Goal: Task Accomplishment & Management: Use online tool/utility

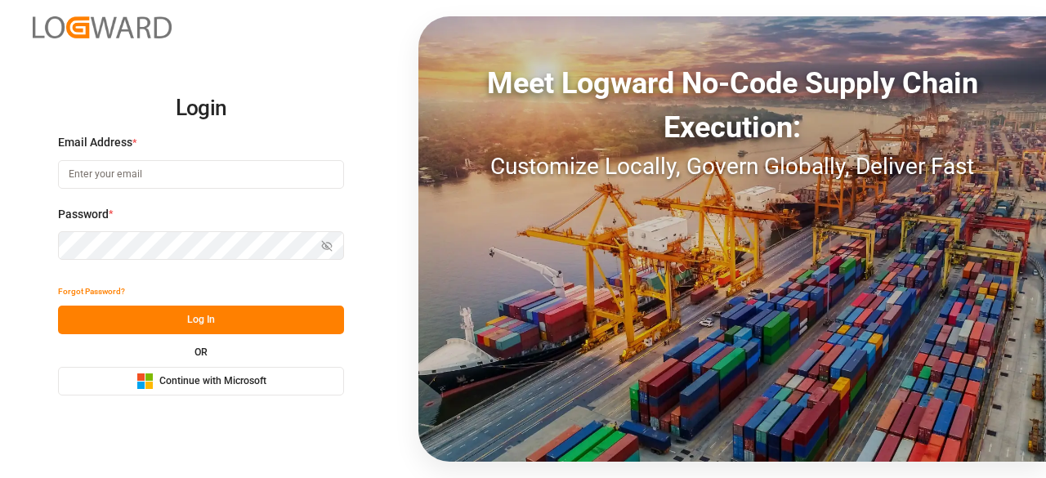
click at [123, 177] on input at bounding box center [201, 174] width 286 height 29
type input "charan.machavarapu@logward.com"
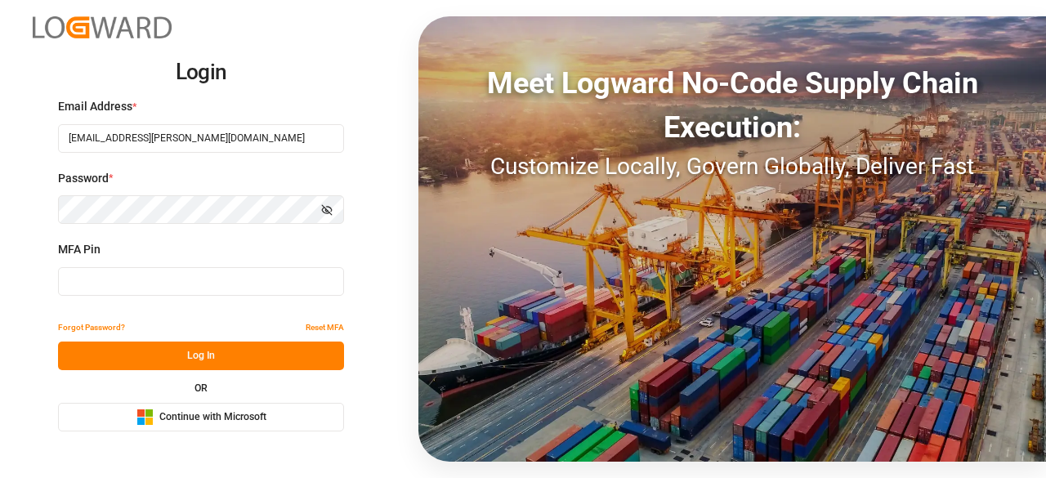
type input "753639"
click at [312, 287] on input "753639" at bounding box center [201, 281] width 286 height 29
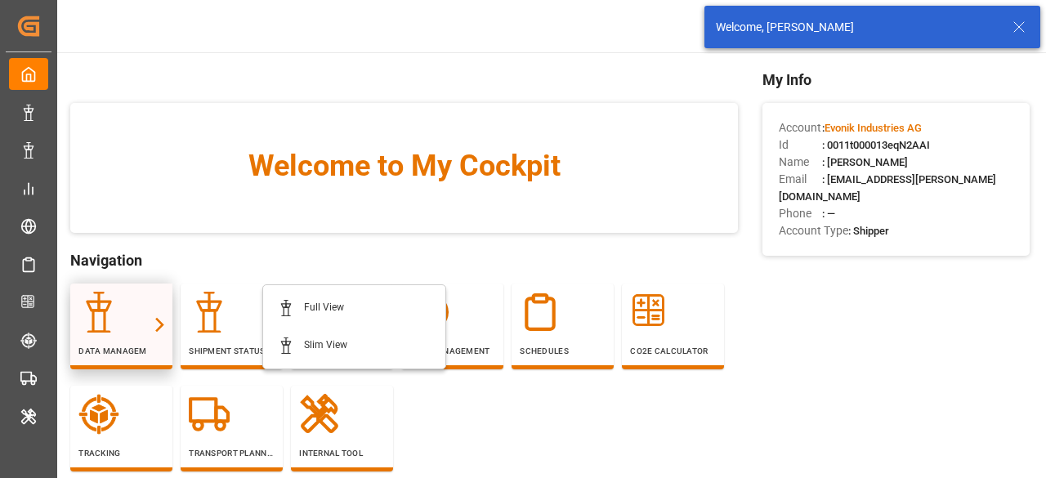
click at [100, 324] on icon at bounding box center [98, 312] width 41 height 41
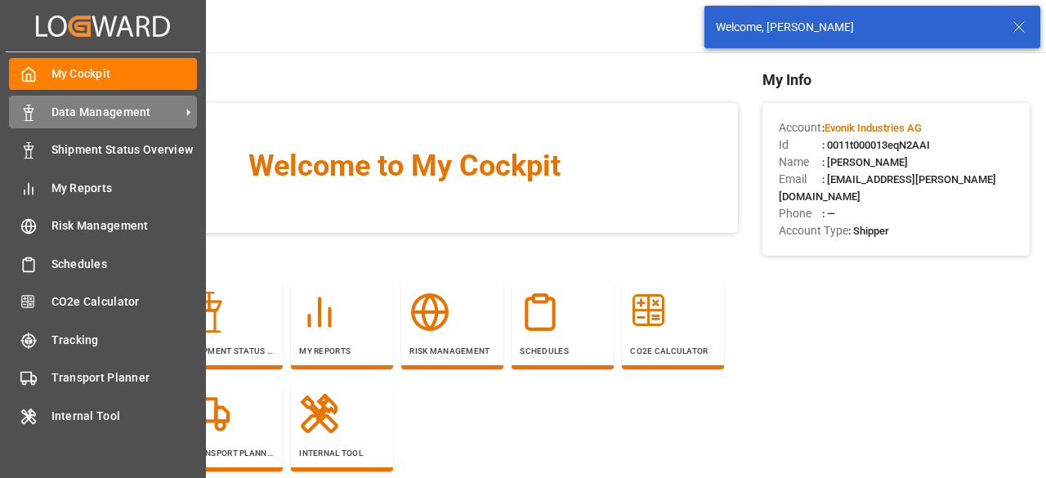
click at [101, 111] on span "Data Management" at bounding box center [115, 112] width 129 height 17
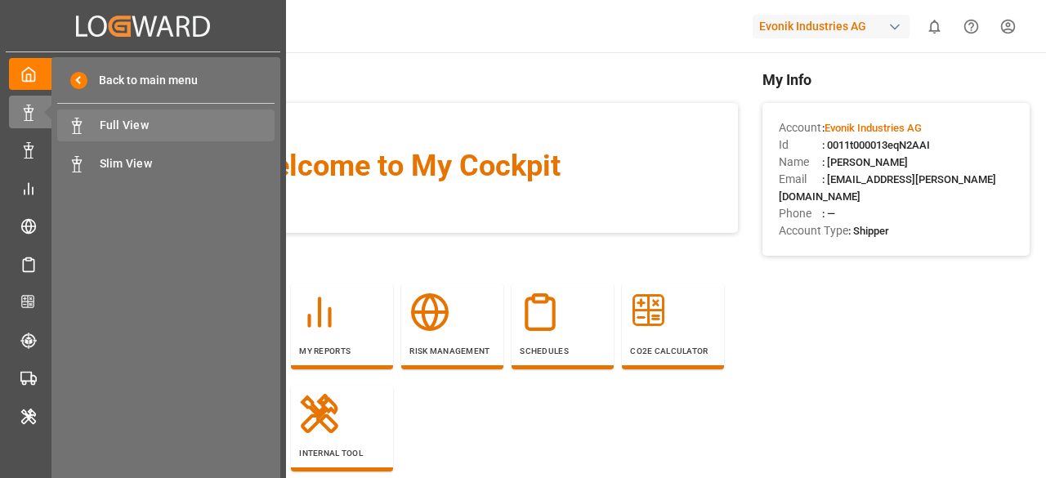
click at [175, 111] on div "Full View Full View" at bounding box center [165, 125] width 217 height 32
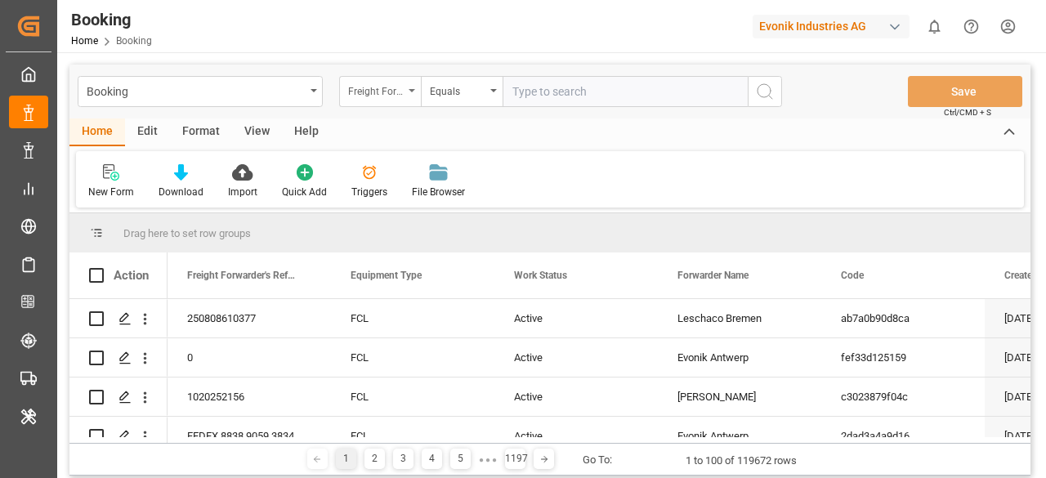
click at [410, 97] on div "Freight Forwarder's Reference No." at bounding box center [380, 91] width 82 height 31
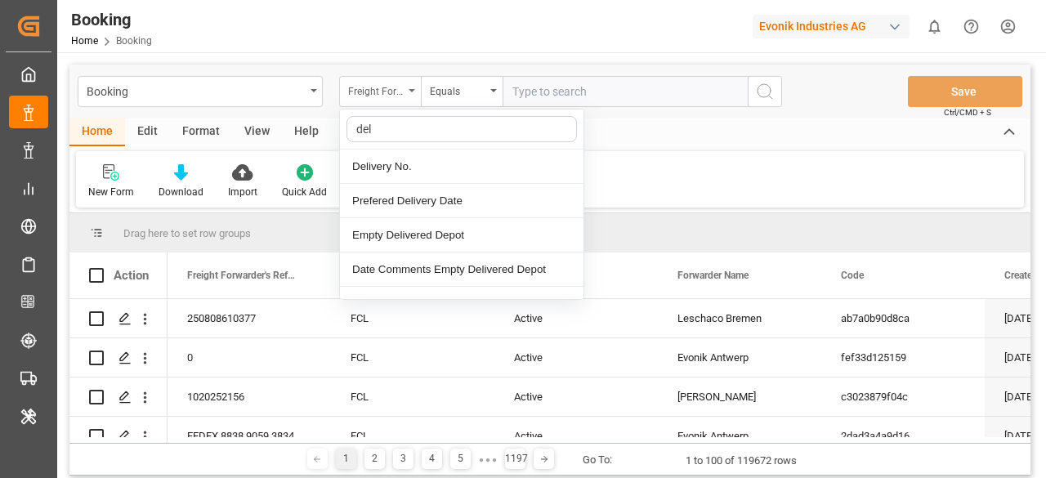
type input "deli"
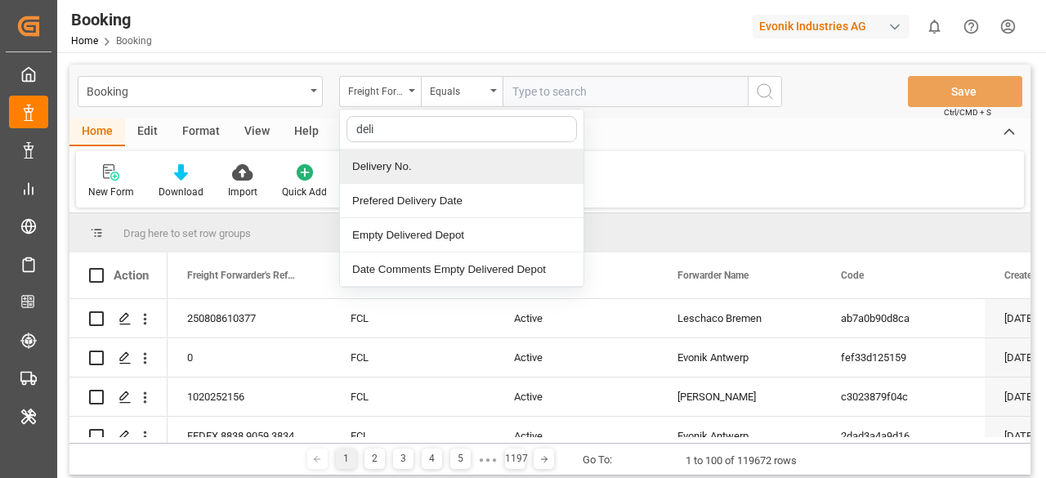
click at [406, 171] on div "Delivery No." at bounding box center [462, 167] width 244 height 34
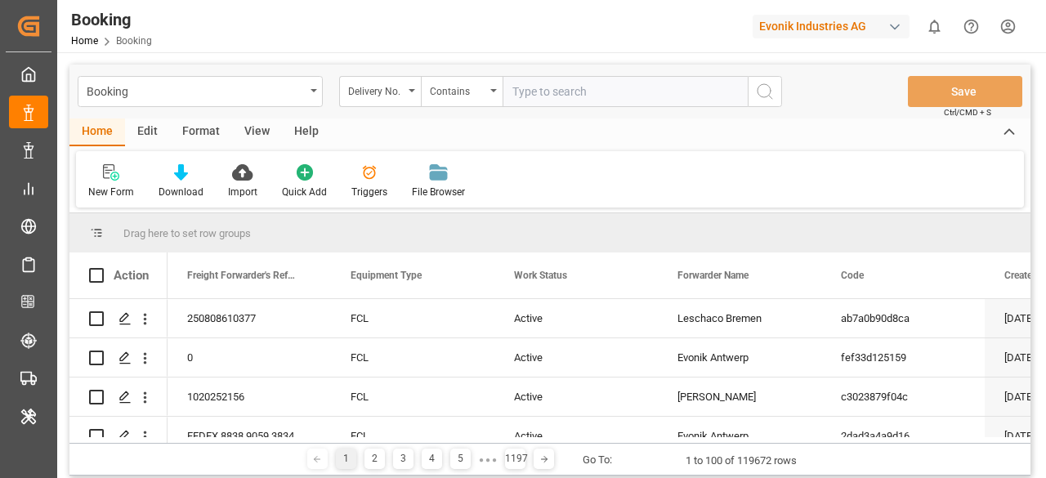
click at [551, 101] on input "text" at bounding box center [625, 91] width 245 height 31
paste input "['3011814018']"
type input "3011814018"
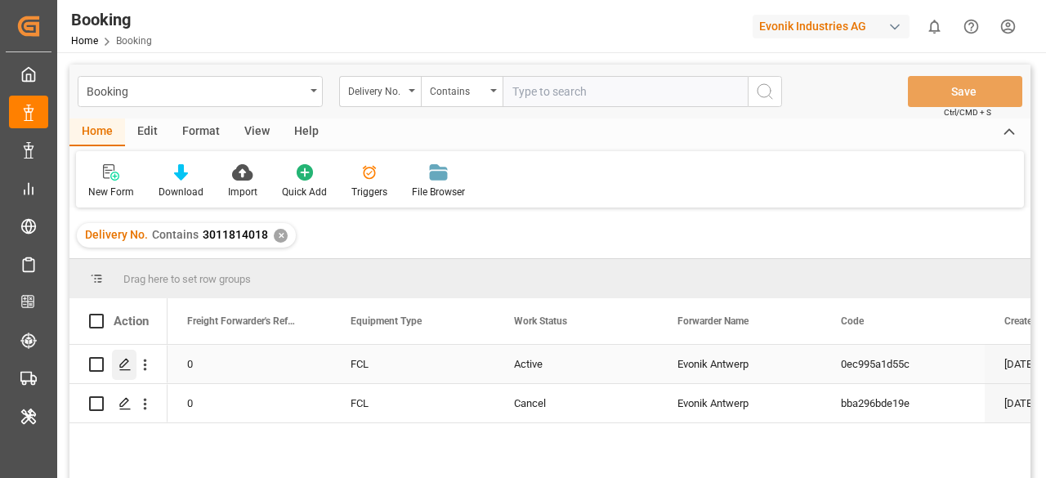
click at [124, 372] on div "Press SPACE to select this row." at bounding box center [124, 365] width 25 height 30
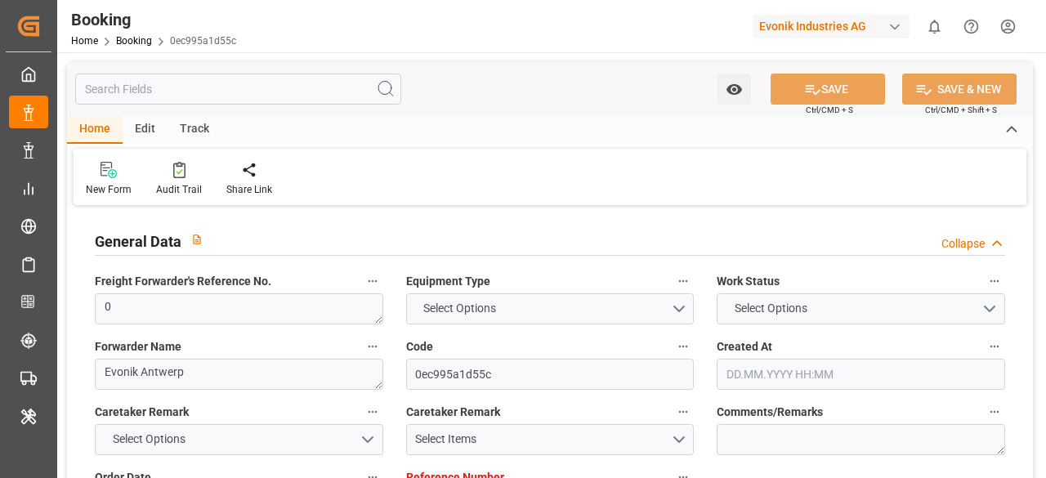
type input "0"
type input "9925837"
type input "CMACGM"
type input "CMA CGM Group"
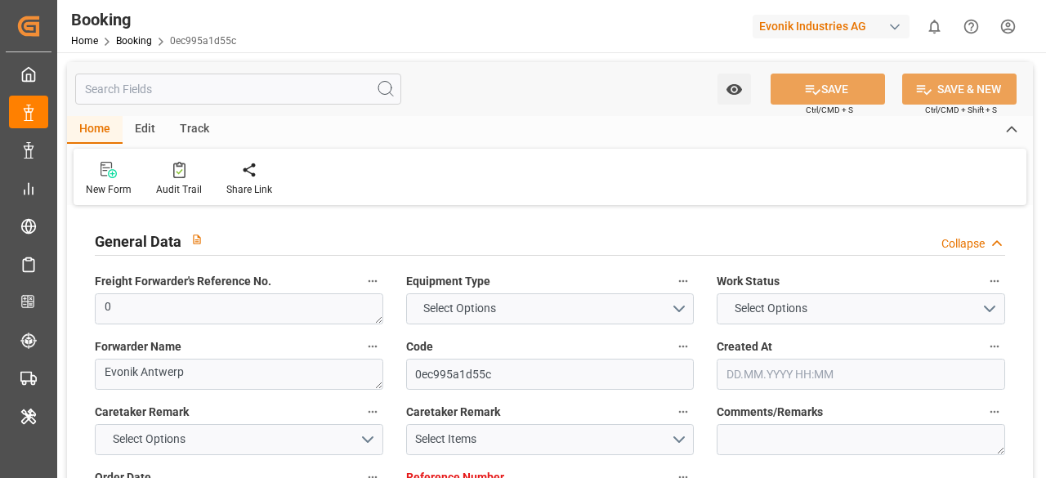
type input "BEANR"
type input "EGPSD"
type input "0"
type input "BEANR"
type input "EGPSD"
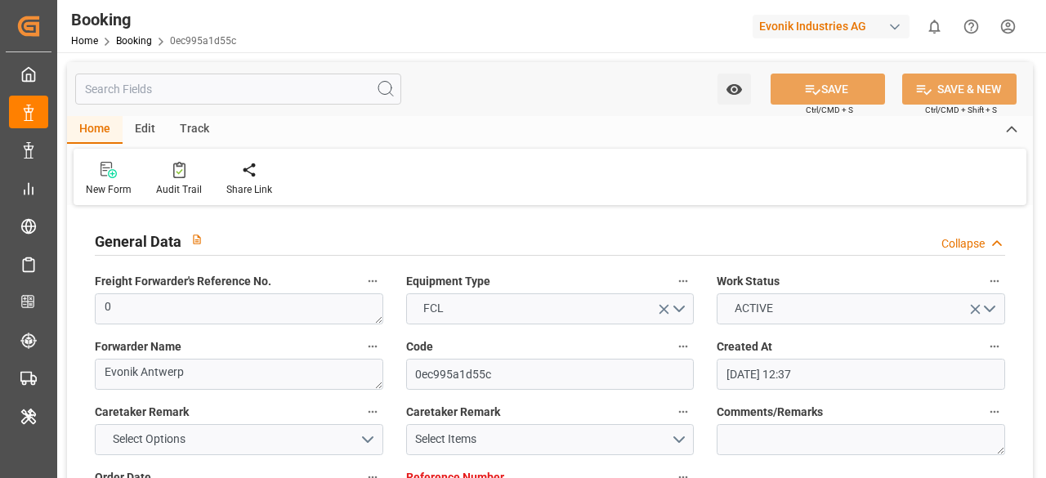
type input "[DATE] 12:37"
type input "[DATE]"
type input "[DATE] 00:00"
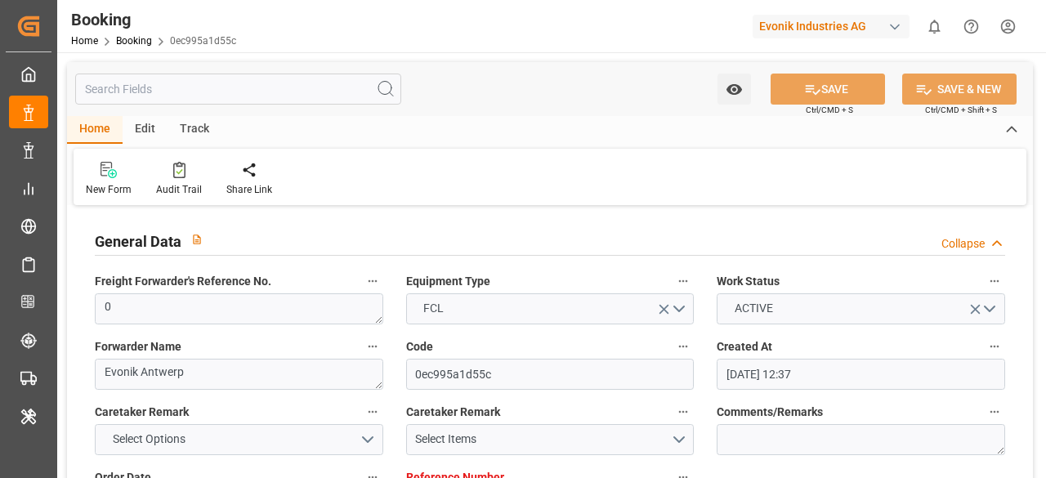
type input "03.10.2025 19:00"
type input "02.10.2025 00:00"
type input "03.10.2025 20:42"
type input "25.09.2025 08:13"
type input "14.10.2025 21:00"
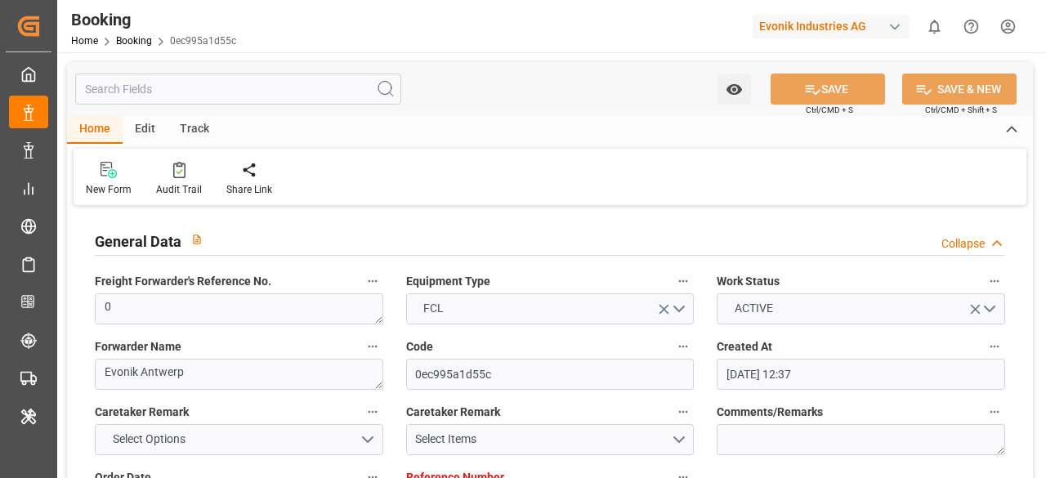
type input "14.10.2025 00:00"
type input "05.10.2025 17:30"
type input "05.10.2025"
type input "03.10.2025 14:11"
type input "03.10.2025 19:00"
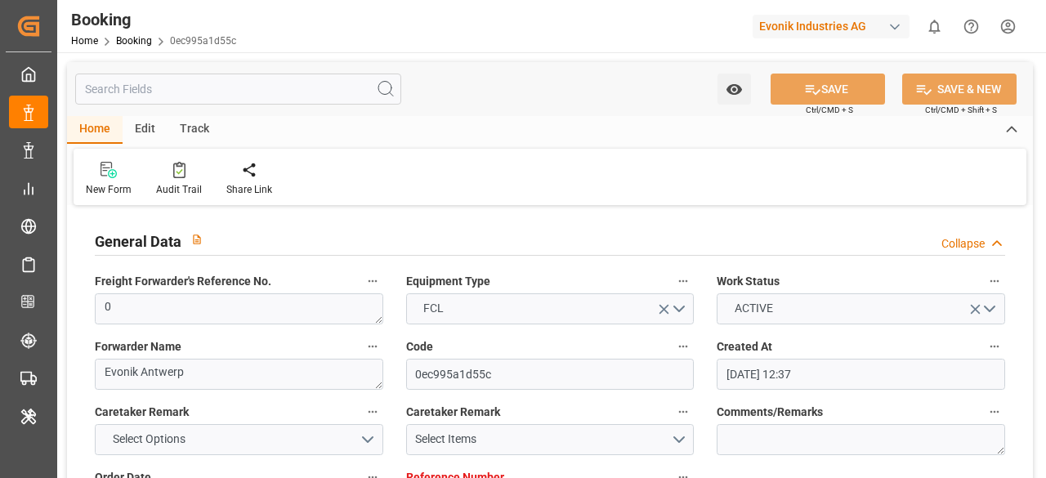
type input "03.10.2025 23:22"
type input "14.10.2025 21:00"
type input "15.10.2025 02:39"
type input "19.10.2025 02:39"
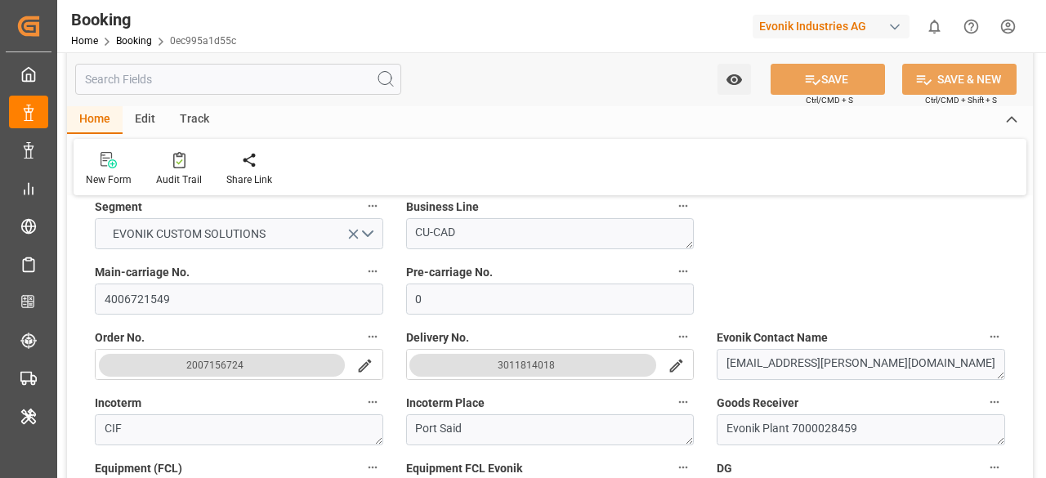
scroll to position [409, 0]
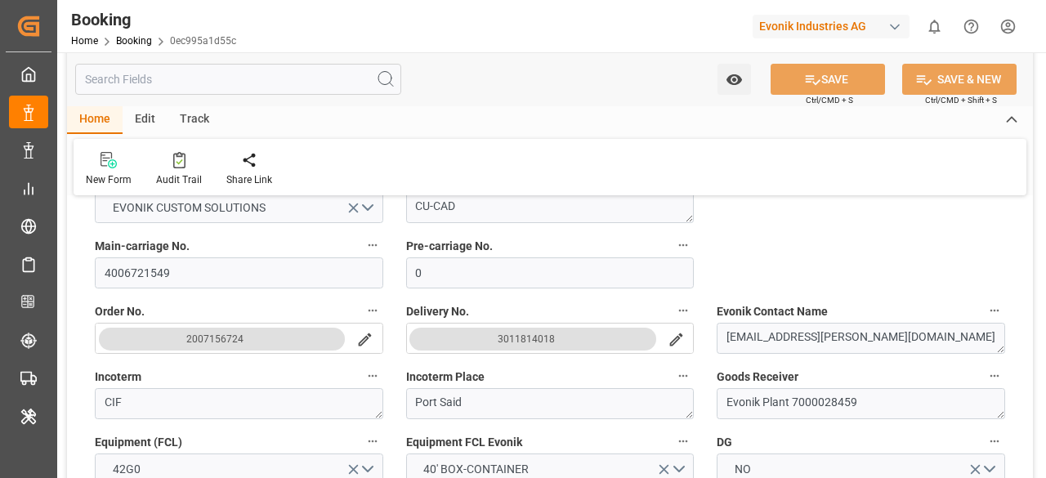
click at [673, 338] on icon "search button" at bounding box center [676, 339] width 17 height 17
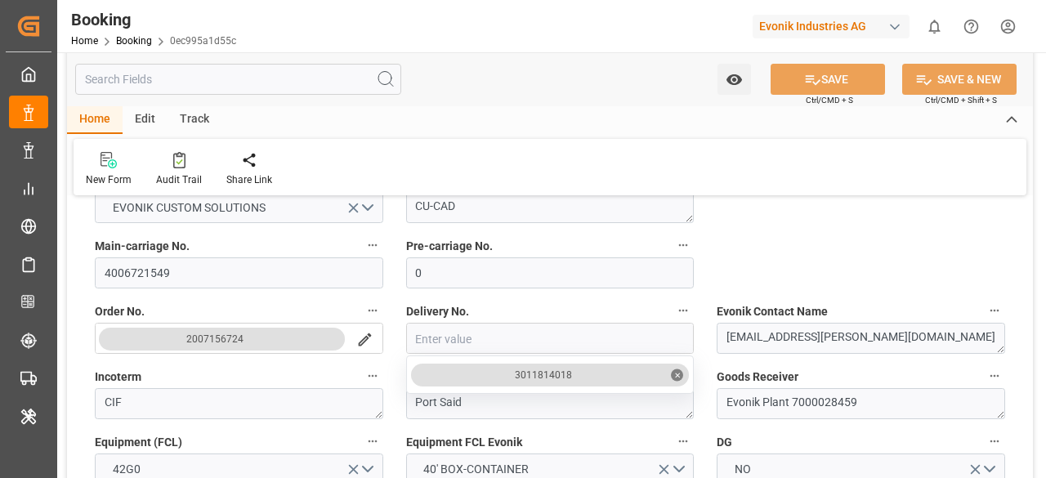
click at [360, 340] on icon "search button" at bounding box center [364, 339] width 17 height 17
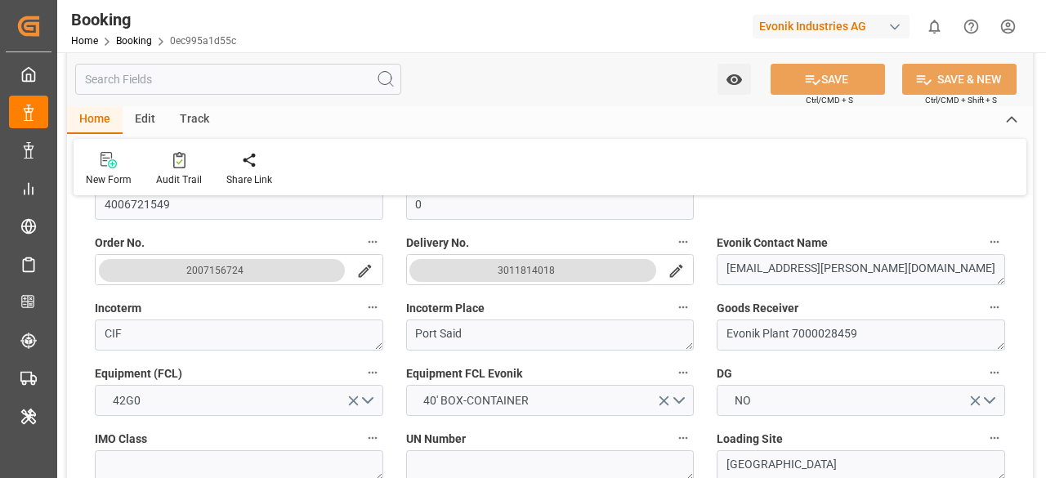
scroll to position [572, 0]
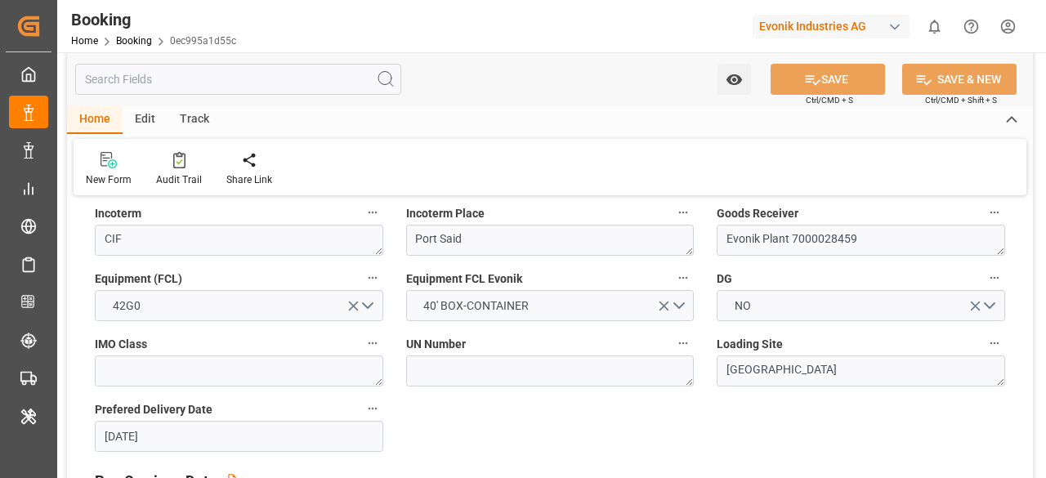
click at [152, 83] on input "text" at bounding box center [238, 79] width 326 height 31
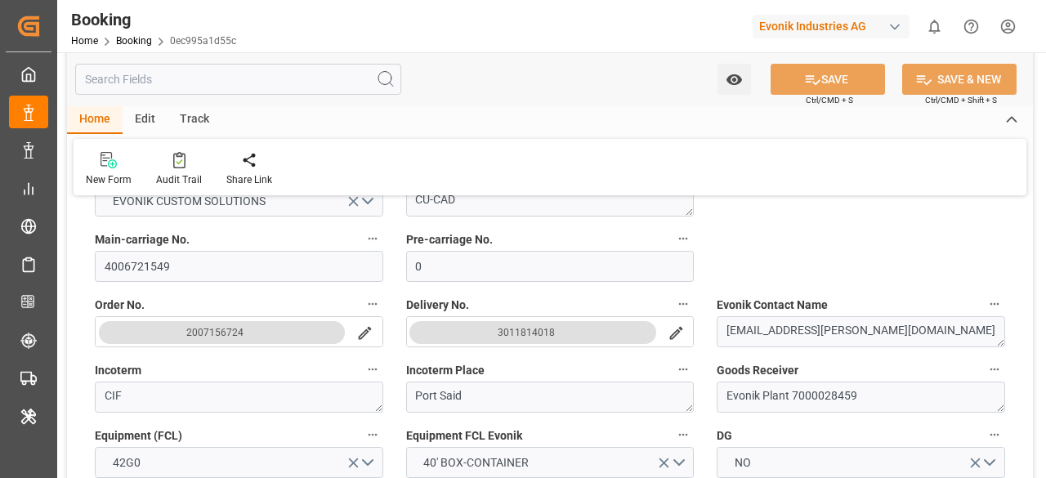
scroll to position [327, 0]
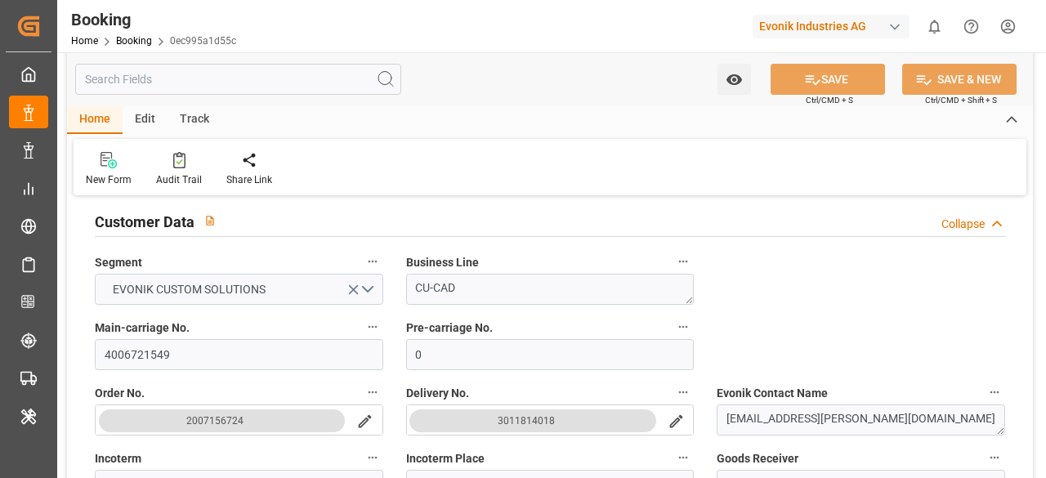
click at [170, 80] on input "text" at bounding box center [238, 79] width 326 height 31
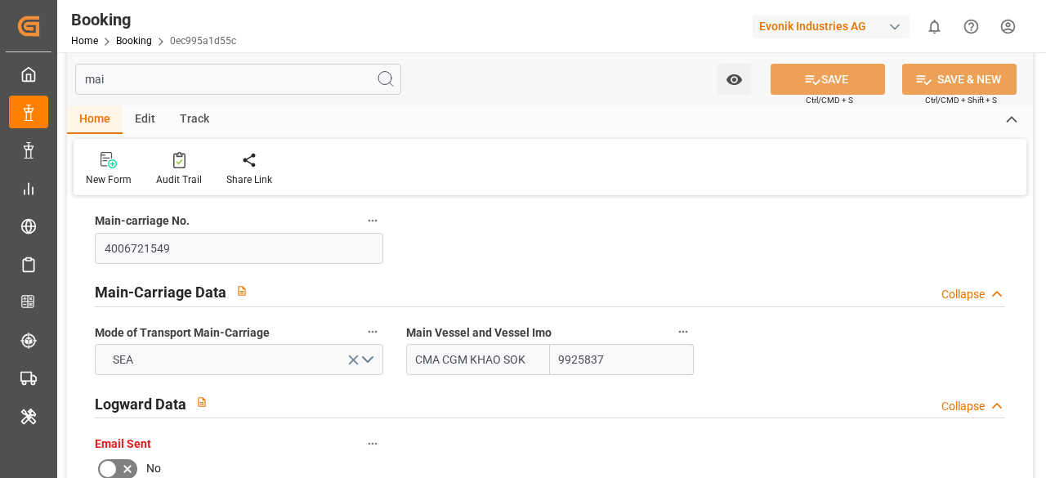
scroll to position [0, 0]
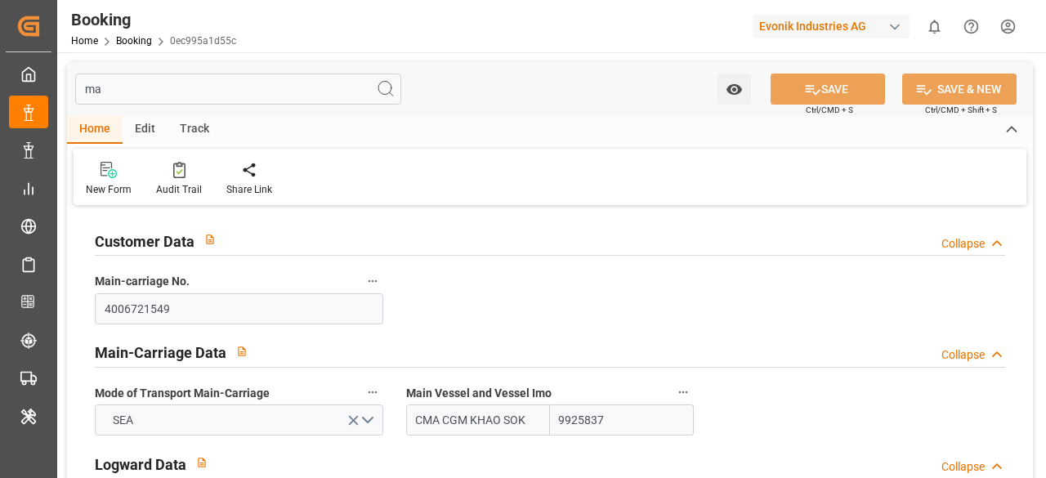
type input "m"
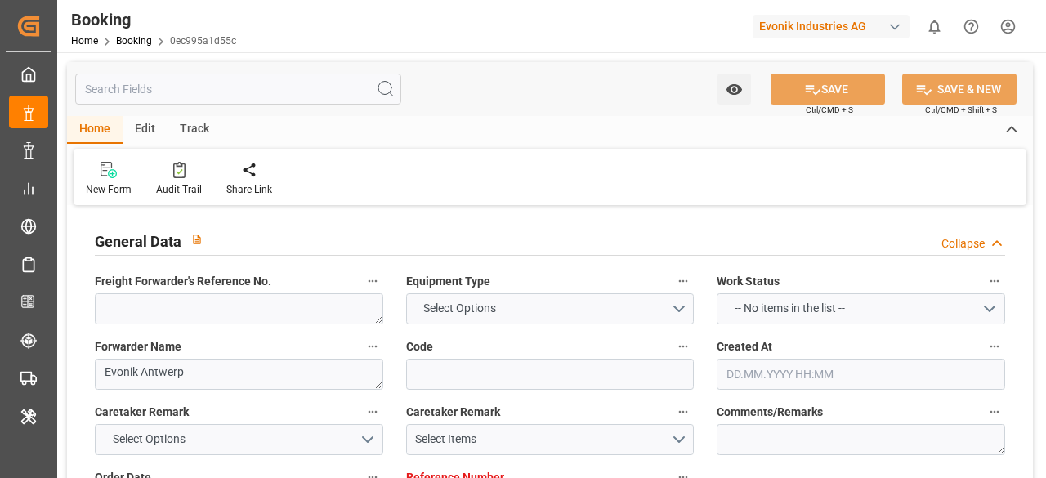
type textarea "0"
type input "0ec995a1d55c"
type textarea "CU-CAD"
type textarea "Evonik Plant 7000028459"
type textarea "[GEOGRAPHIC_DATA]"
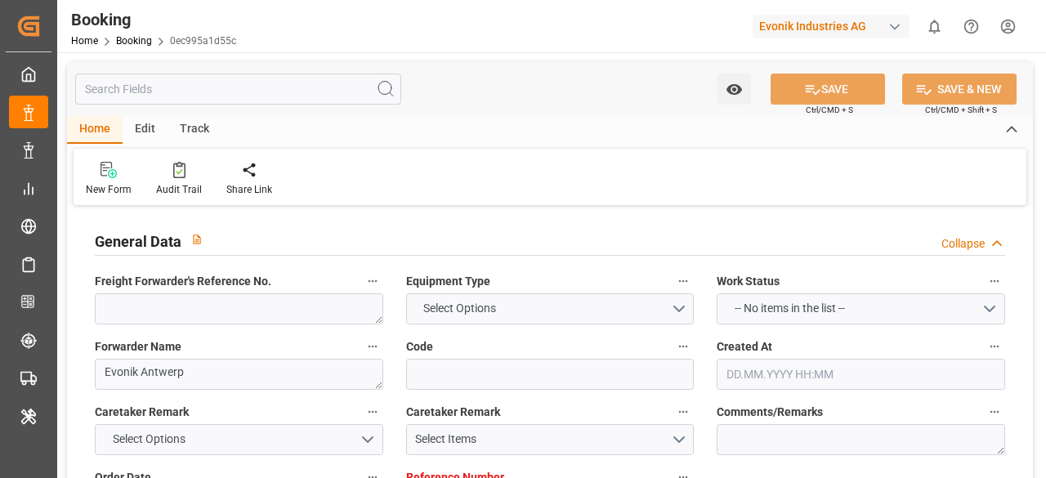
type textarea "CMAU3492510"
type input "CMDU"
type textarea "ANT1933269"
type textarea "INPUT_Evonik_Seeburger_LoadTenderOcean_1003189098_20250929162046189.xml"
type textarea "NWC/UK North West Continent / UK_EGPSD_CMDU_CU-CAD"
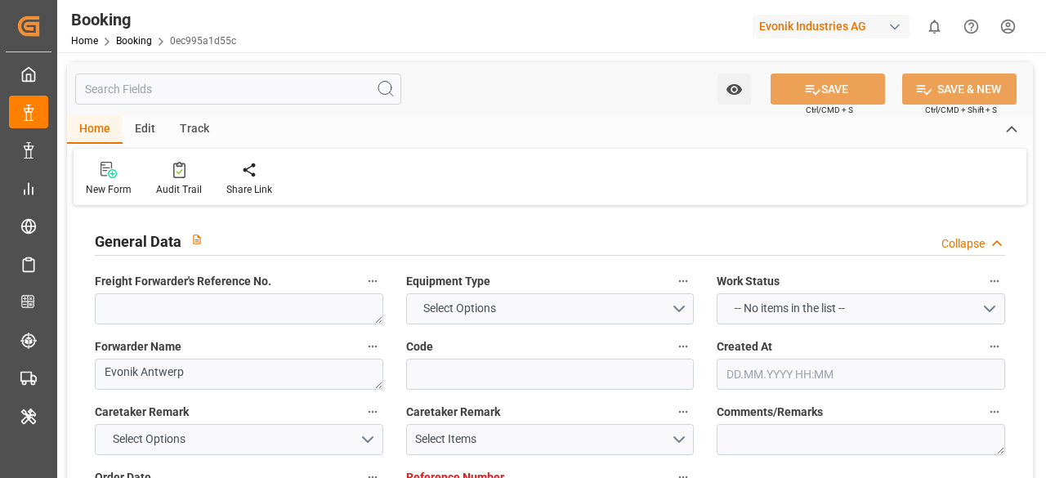
type textarea "INPUT_Evonik_Seeburger_LoadTenderOcean_1003124558_20250908104249747.xml,INPUT_E…"
type textarea "1003189098"
type textarea "Logward System"
type textarea "EVONIK Load Tender XML"
type input "0"
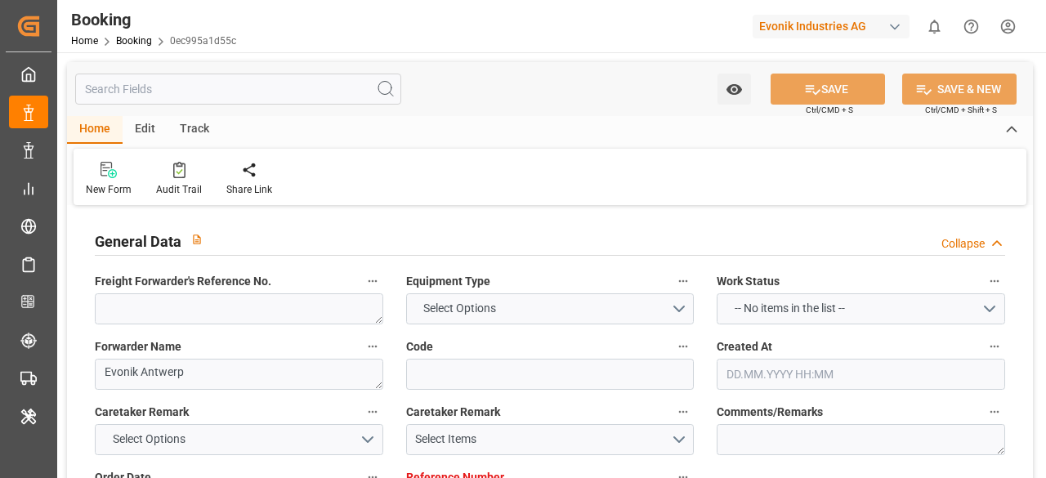
type textarea "No"
type input "ANTWERPEN"
type input "PORT SAID"
type input "0"
type input "CMACGM"
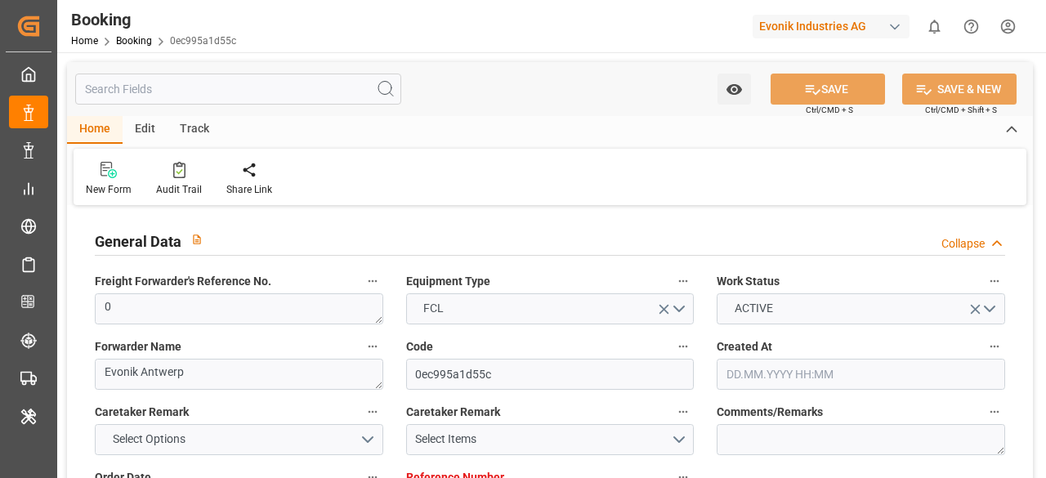
type input "CMA CGM Group"
type input "BEANR"
type input "EGPSD"
type input "[DATE] 12:37"
type input "[DATE]"
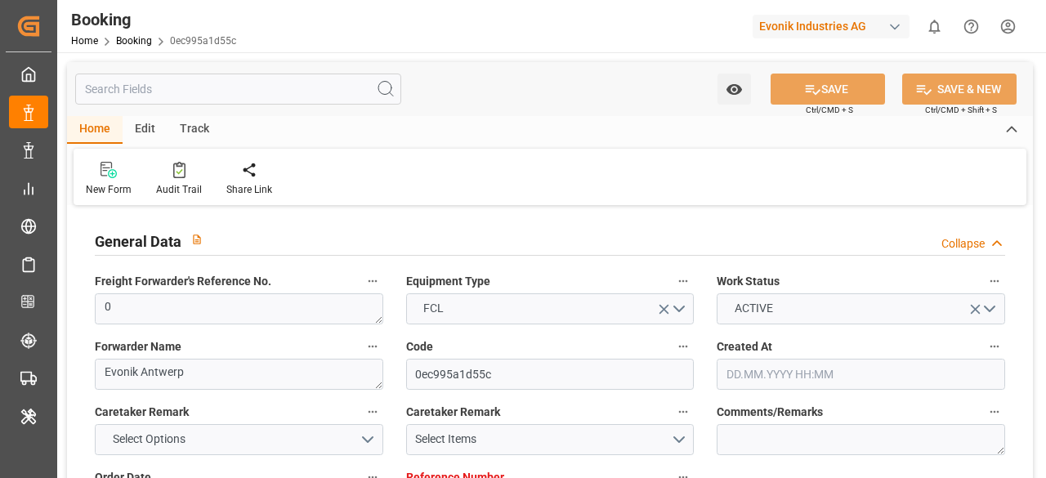
type input "[DATE]"
type input "[DATE] 00:00"
type input "03.10.2025 19:00"
type input "02.10.2025 00:00"
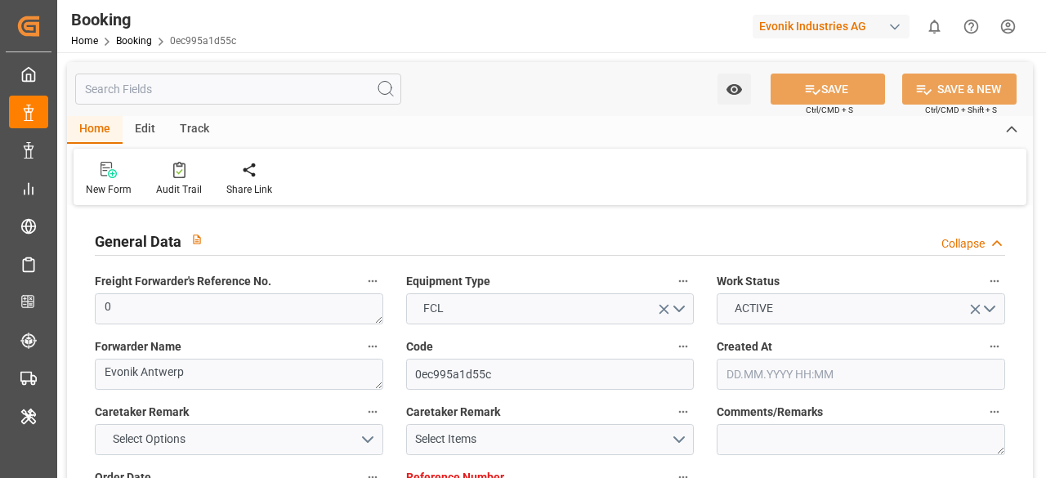
type input "03.10.2025 20:42"
type input "25.09.2025 08:13"
type input "14.10.2025 21:00"
type input "14.10.2025 00:00"
type input "05.10.2025 17:30"
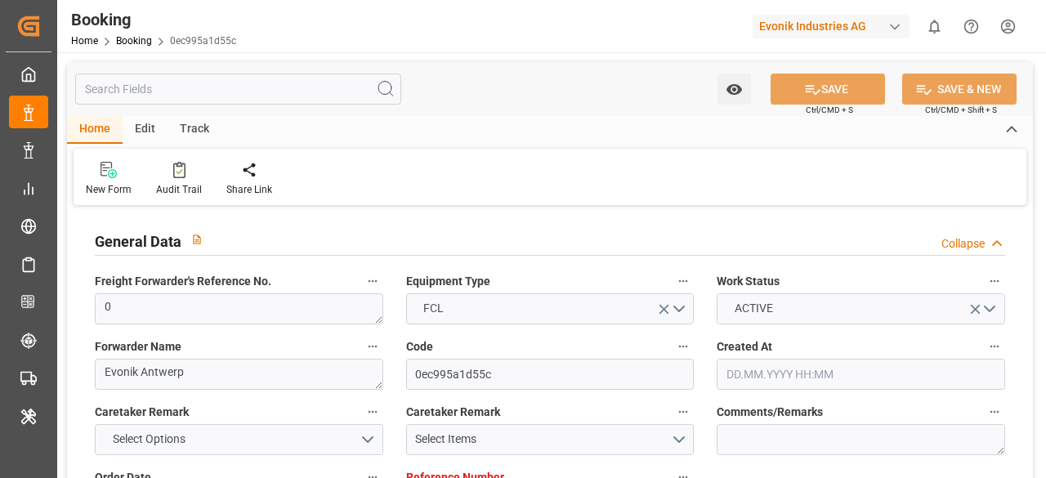
type input "05.10.2025"
type input "03.10.2025 14:11"
type input "03.10.2025 19:00"
type input "03.10.2025 23:22"
type input "14.10.2025 21:00"
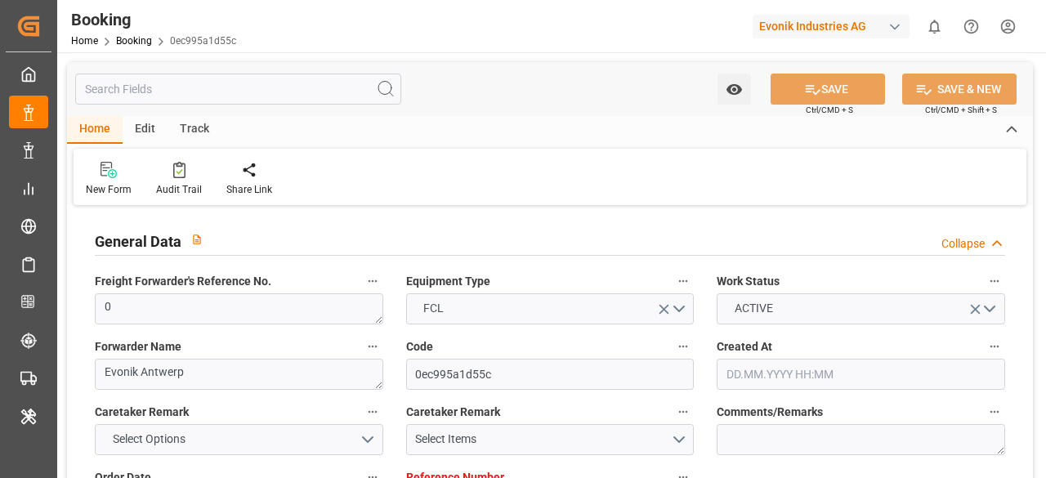
type input "15.10.2025 02:39"
type input "19.10.2025 02:39"
type input "c"
type textarea "Evonik Antwerp"
type textarea "CU-CAD"
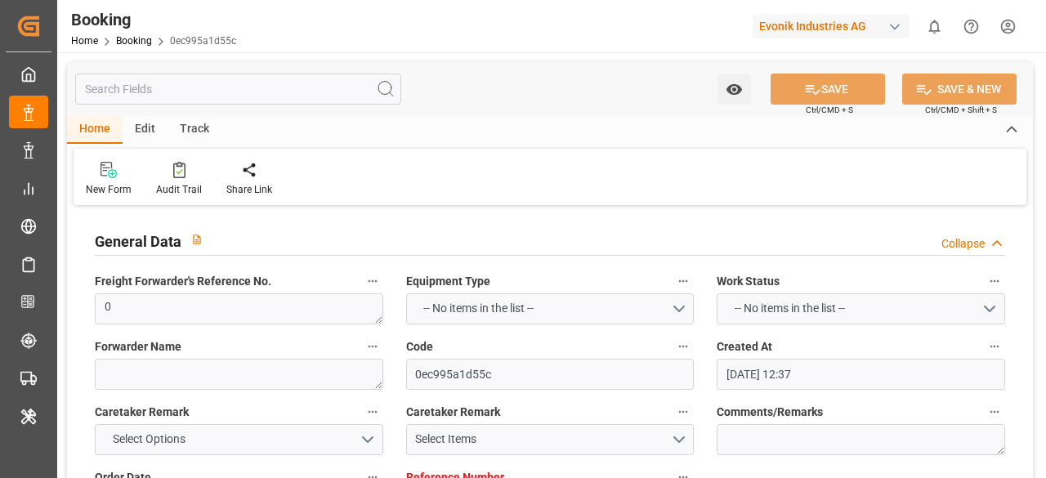
type textarea "[GEOGRAPHIC_DATA]"
type input "CMA CGM KHAO SOK"
type textarea "Logward System"
type textarea "businessDivision-businessLine-"
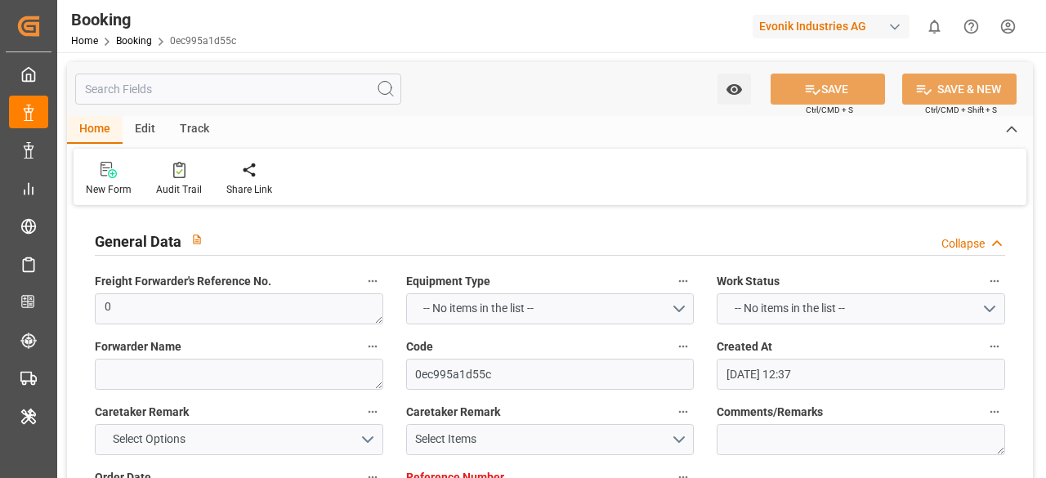
type input "0NVKKS1MA"
type input "VESSEL"
type input "TRUCK"
type input "9925837"
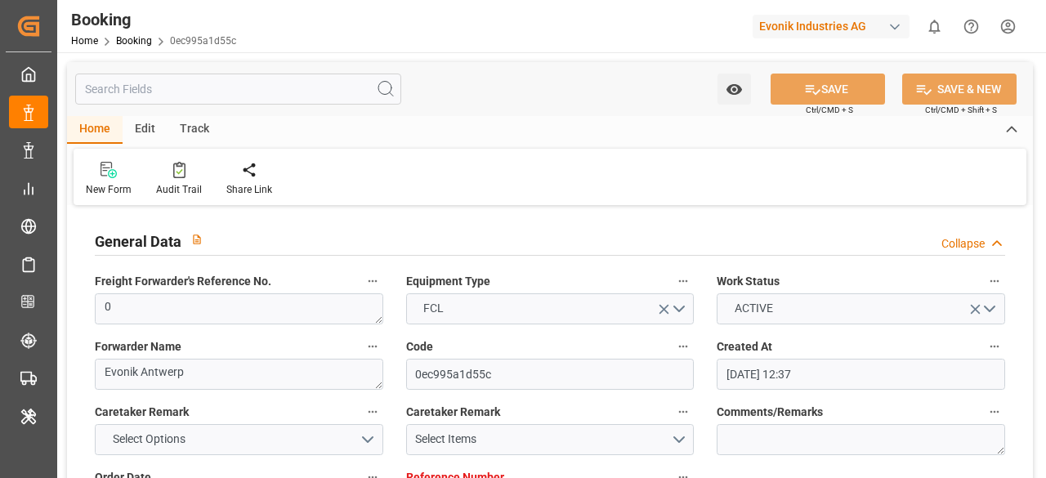
type input "0"
type input "[DATE]"
type input "03.10.2025 19:00"
type input "02.10.2025 00:00"
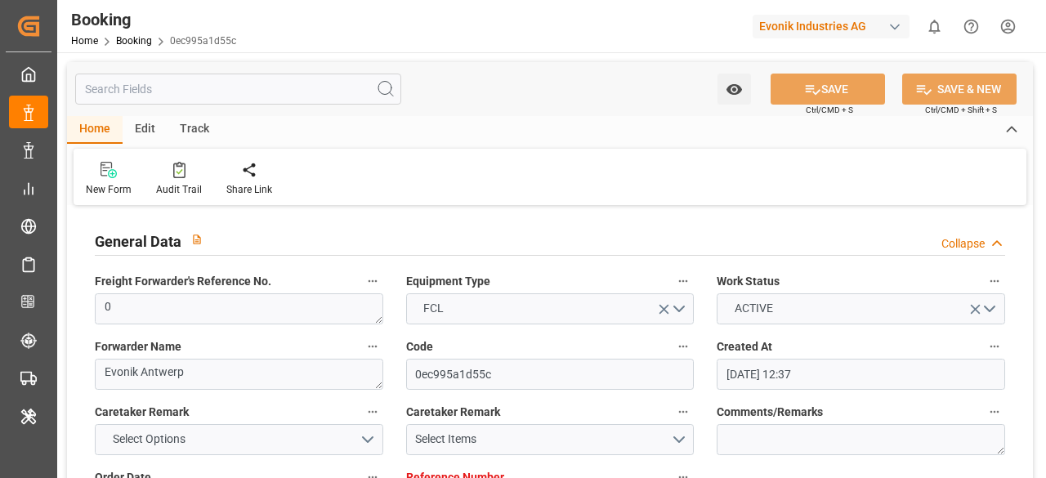
type input "03.10.2025 20:42"
type input "25.09.2025 08:13"
type input "14.10.2025 21:00"
type input "14.10.2025 00:00"
type input "05.10.2025 17:30"
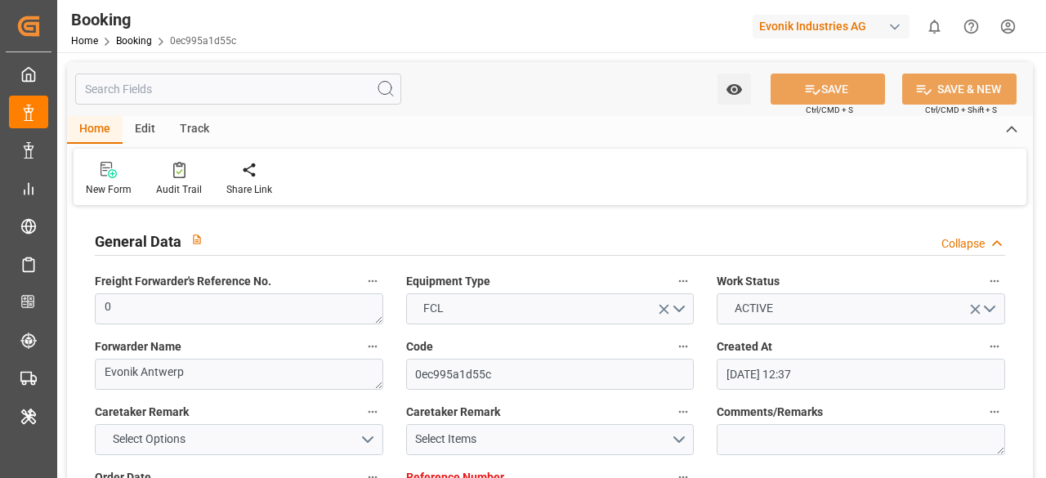
type input "03.10.2025 23:22"
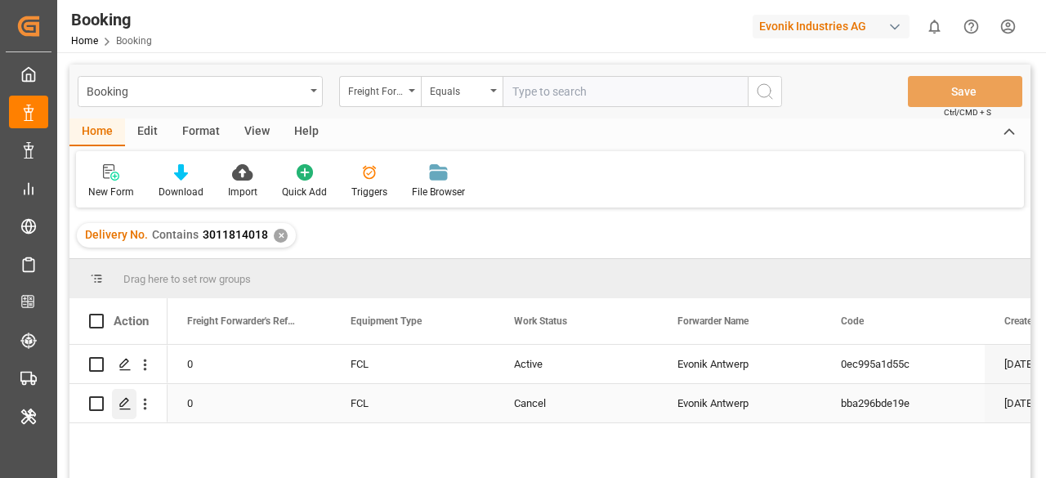
click at [132, 401] on div "Press SPACE to select this row." at bounding box center [124, 404] width 25 height 30
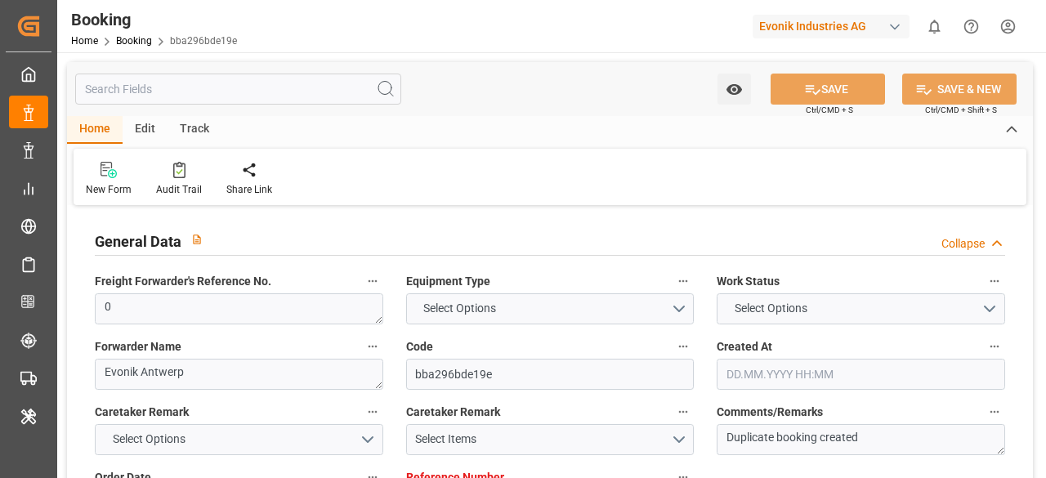
type input "0"
type input "Dummy"
type input "Dummy Carrier"
type input "NLRTM"
type input "EGPSD"
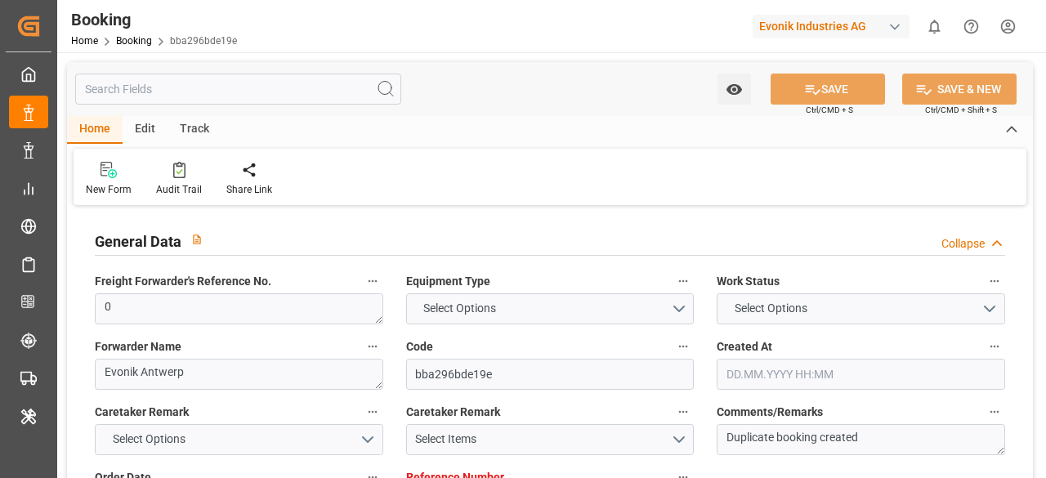
type input "[DATE] 12:37"
type input "[DATE]"
type input "[DATE] 00:00"
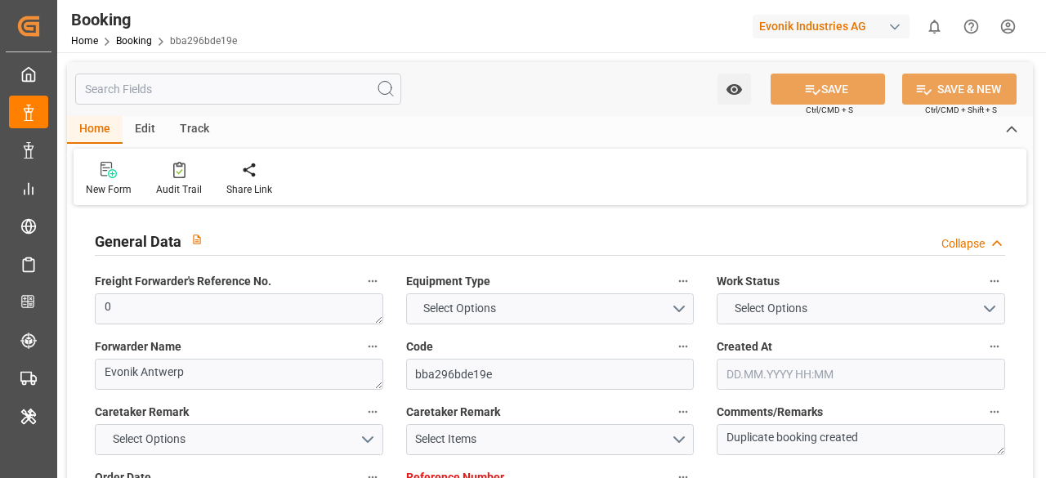
type input "[DATE] 08:49"
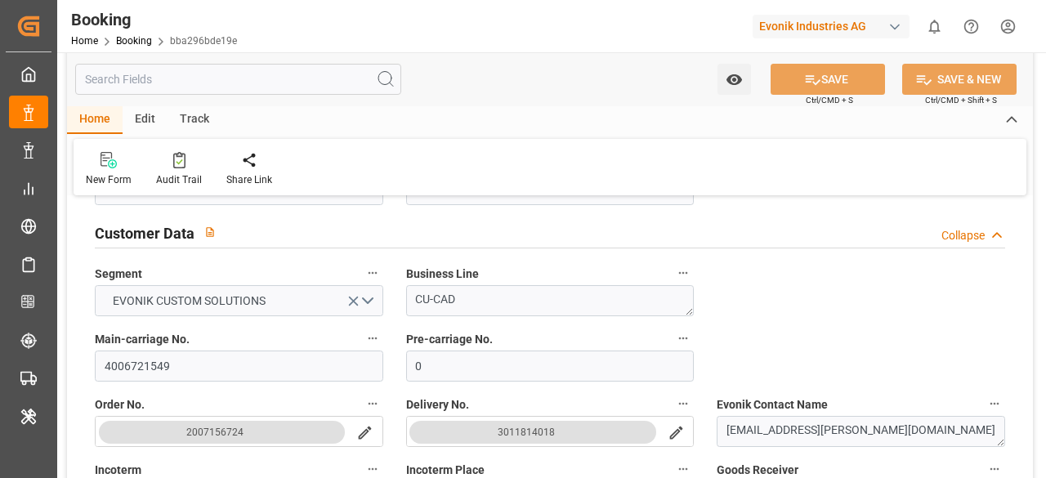
scroll to position [327, 0]
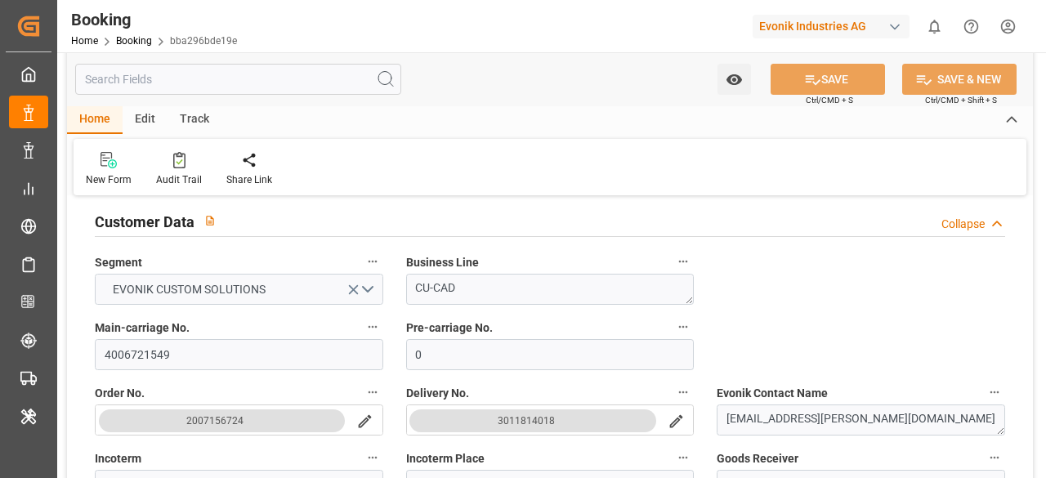
click at [675, 421] on icon "search button" at bounding box center [676, 421] width 17 height 17
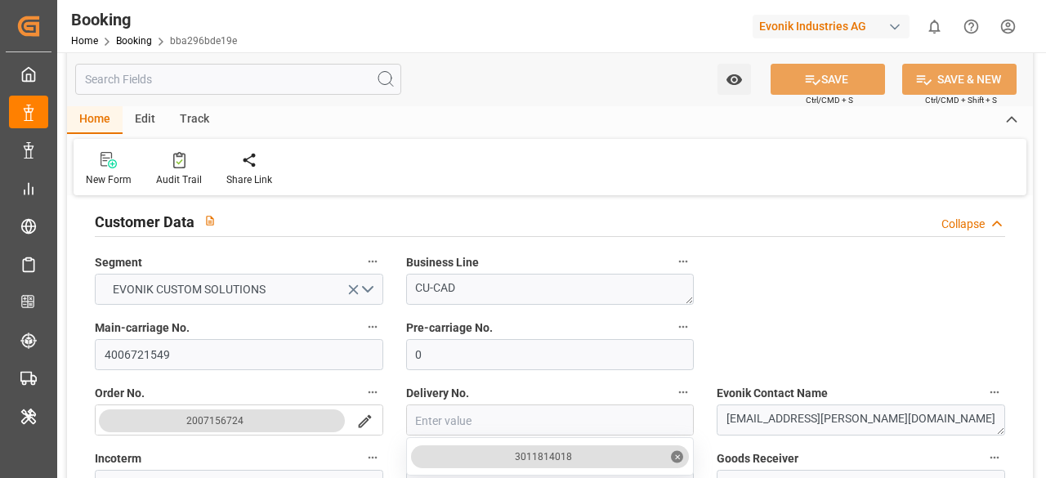
click at [372, 421] on icon "search button" at bounding box center [364, 421] width 17 height 17
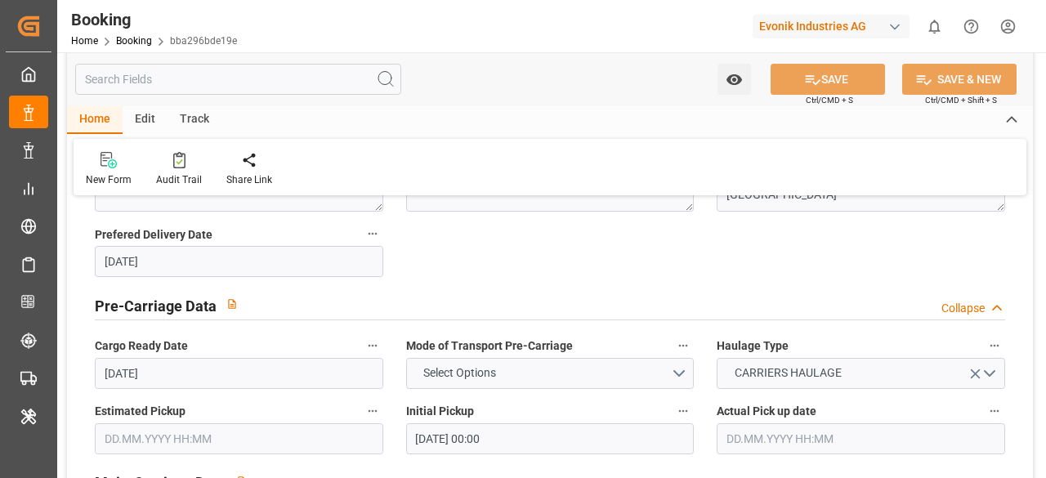
scroll to position [899, 0]
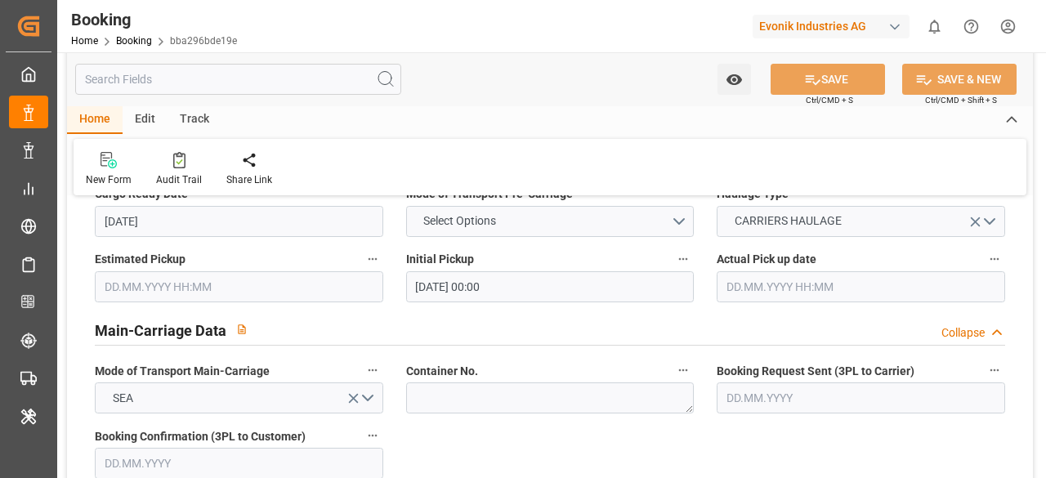
click at [206, 85] on input "text" at bounding box center [238, 79] width 326 height 31
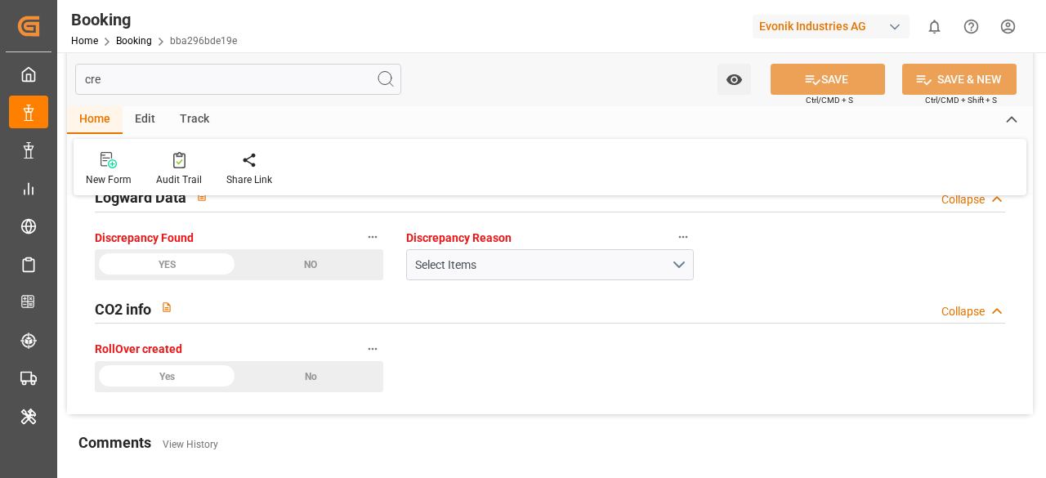
scroll to position [0, 0]
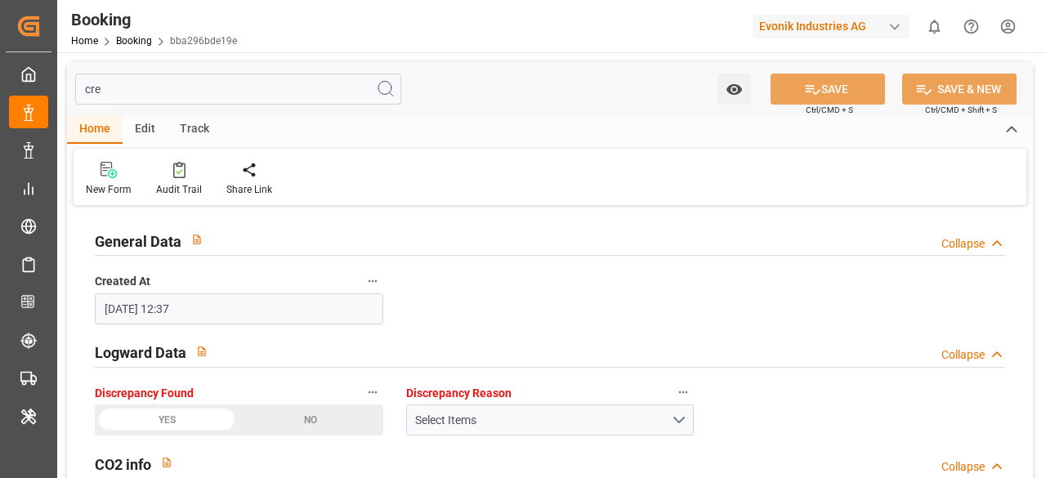
type input "cre"
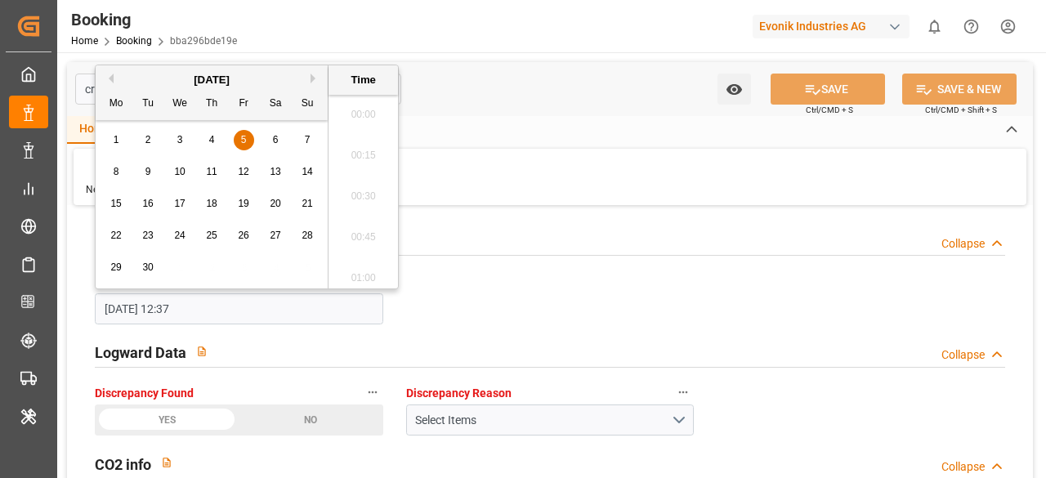
click at [245, 308] on input "[DATE] 12:37" at bounding box center [239, 308] width 288 height 31
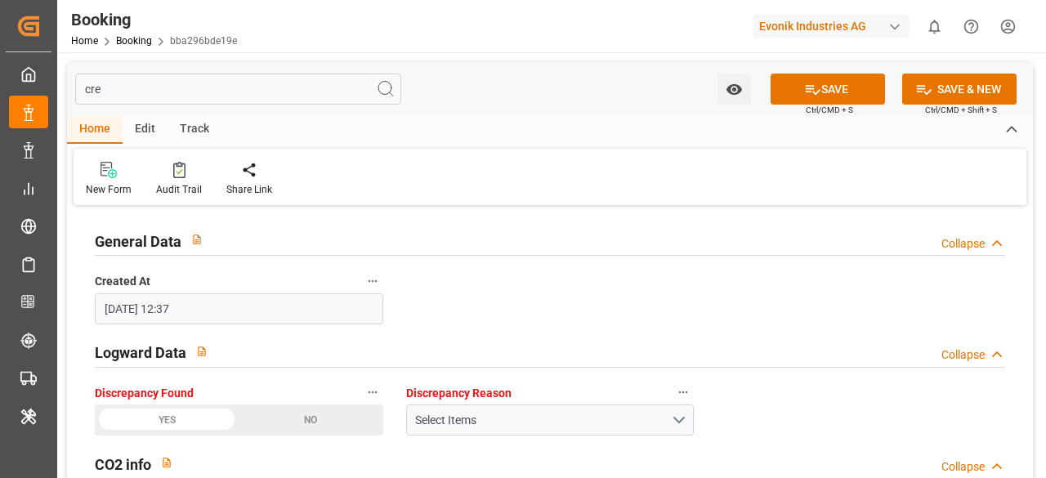
click at [495, 283] on div "General Data Collapse Created At 05.09.2025 12:37 Logward Data Collapse Discrep…" at bounding box center [550, 390] width 966 height 360
drag, startPoint x: 160, startPoint y: 97, endPoint x: 79, endPoint y: 93, distance: 81.0
click at [79, 93] on input "cre" at bounding box center [238, 89] width 326 height 31
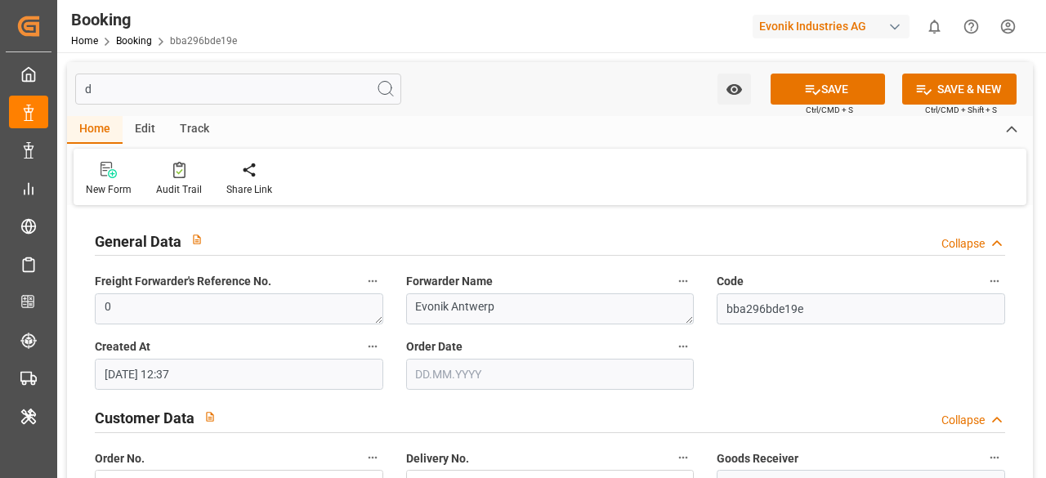
type input "de"
type input "[DATE]"
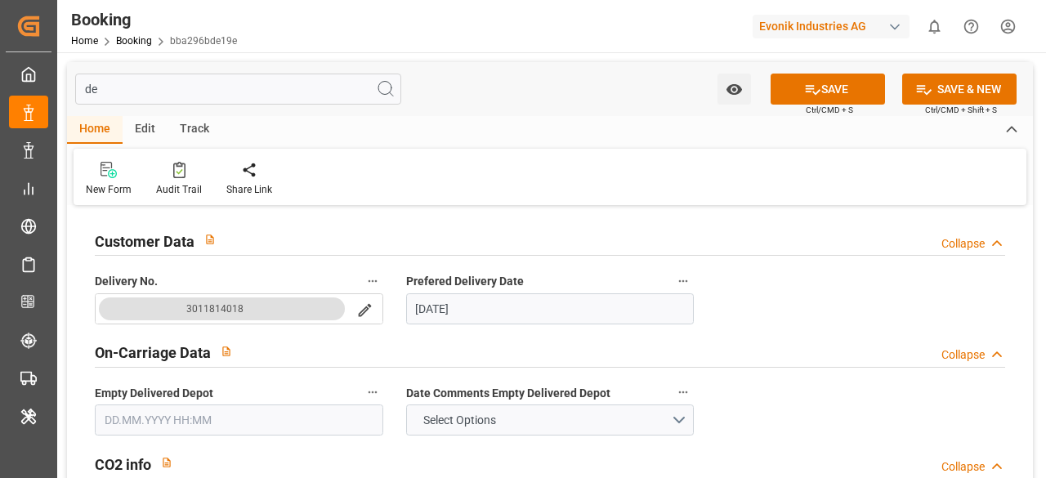
type input "d"
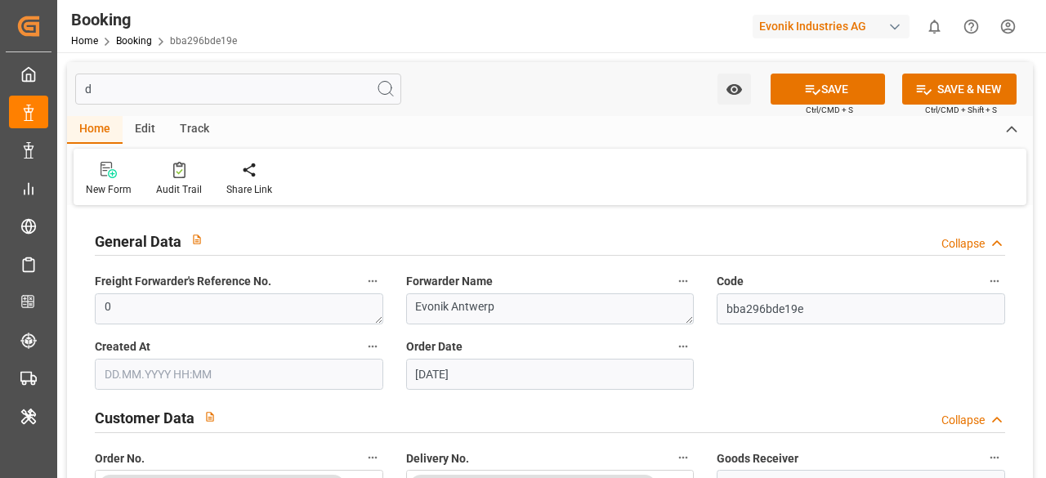
type input "[DATE] 12:37"
type input "[DATE]"
type input "[DATE] 08:49"
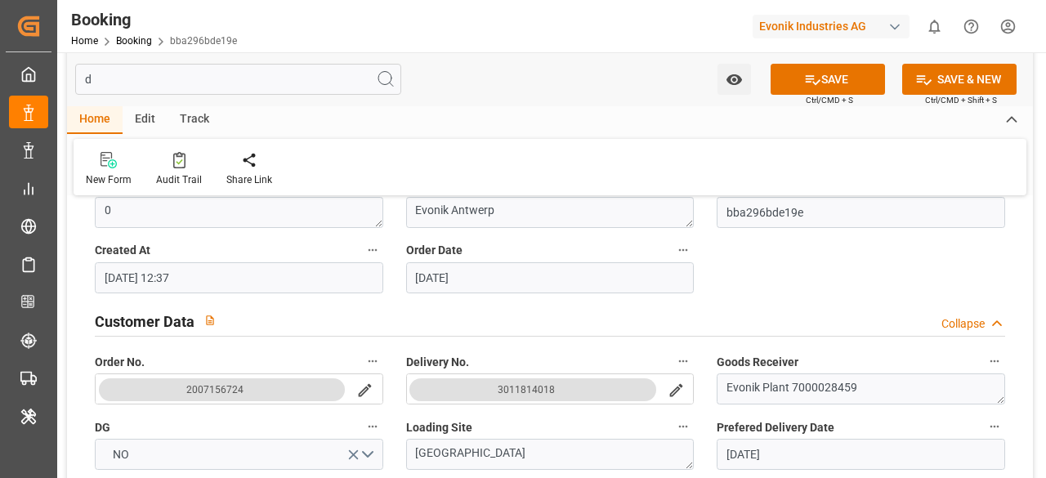
scroll to position [245, 0]
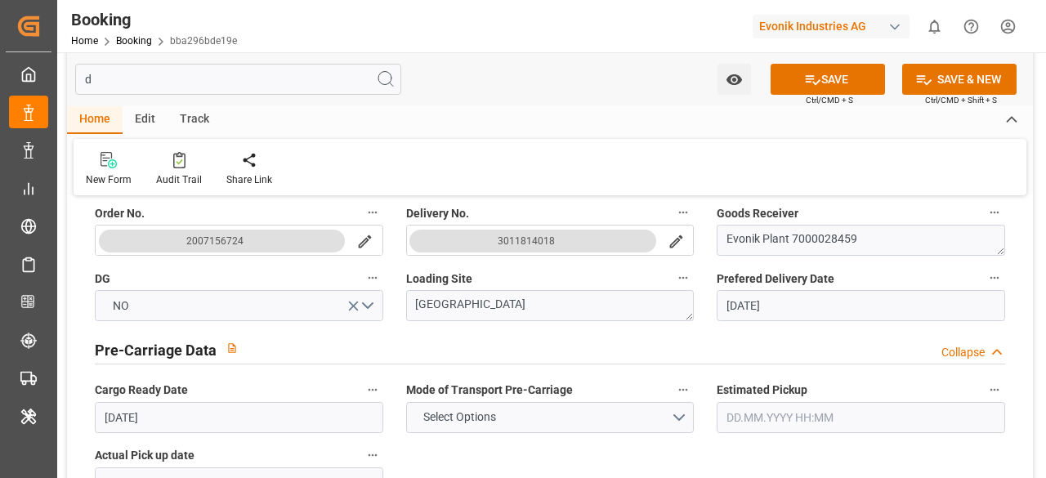
type input "d"
click at [669, 244] on icon "search button" at bounding box center [676, 241] width 17 height 17
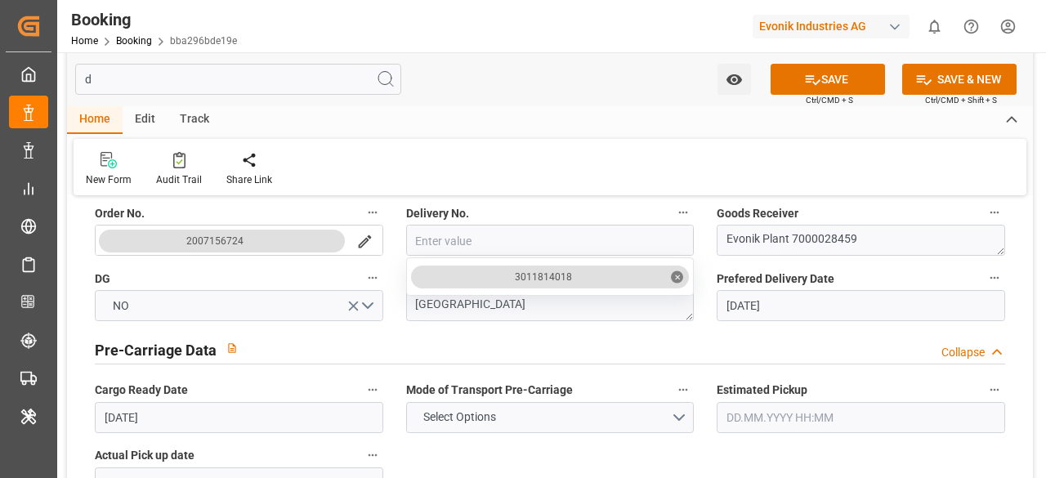
click at [358, 244] on icon "search button" at bounding box center [364, 241] width 17 height 17
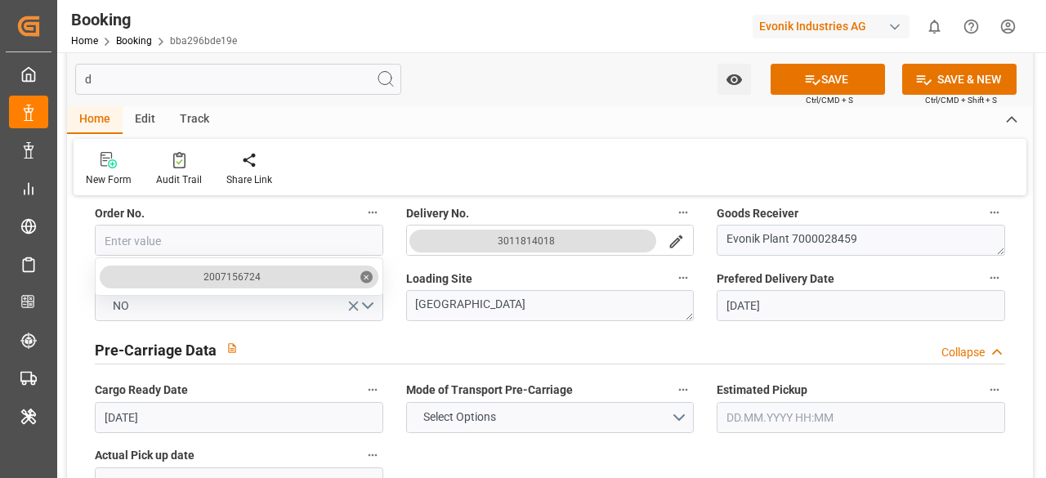
click at [851, 206] on label "Goods Receiver" at bounding box center [861, 213] width 288 height 23
click at [984, 206] on button "Goods Receiver" at bounding box center [994, 212] width 21 height 21
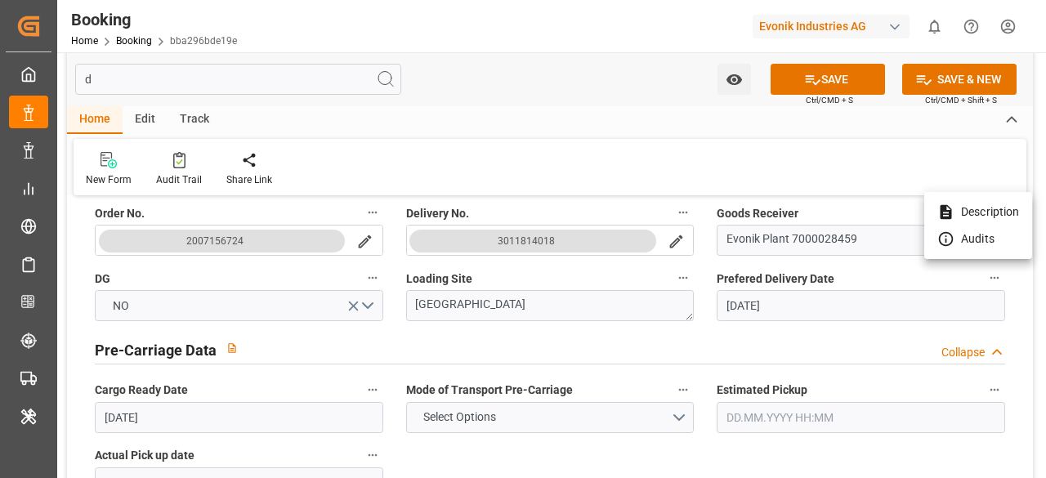
click at [802, 164] on div at bounding box center [523, 239] width 1046 height 478
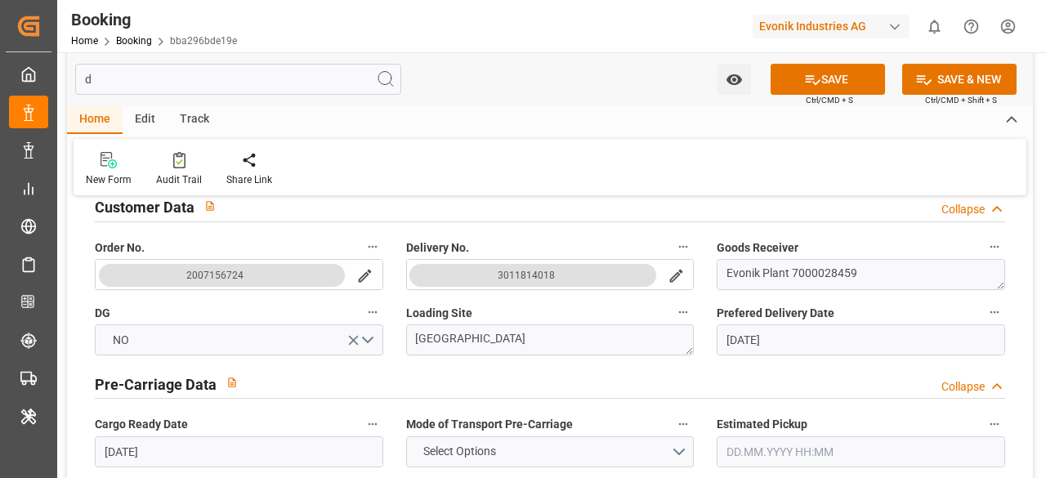
scroll to position [327, 0]
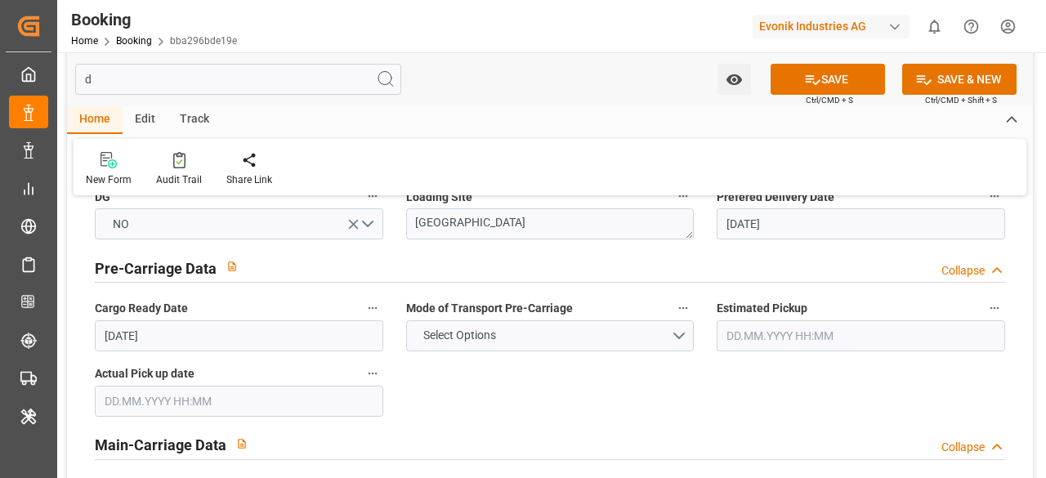
click at [195, 84] on input "d" at bounding box center [238, 79] width 326 height 31
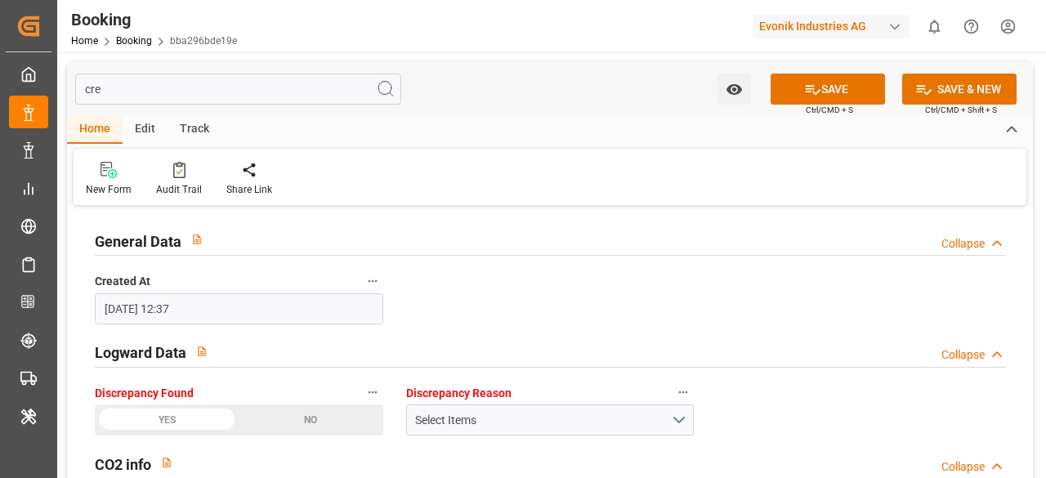
scroll to position [0, 0]
type input "cre"
click at [139, 47] on link "Booking" at bounding box center [134, 40] width 36 height 11
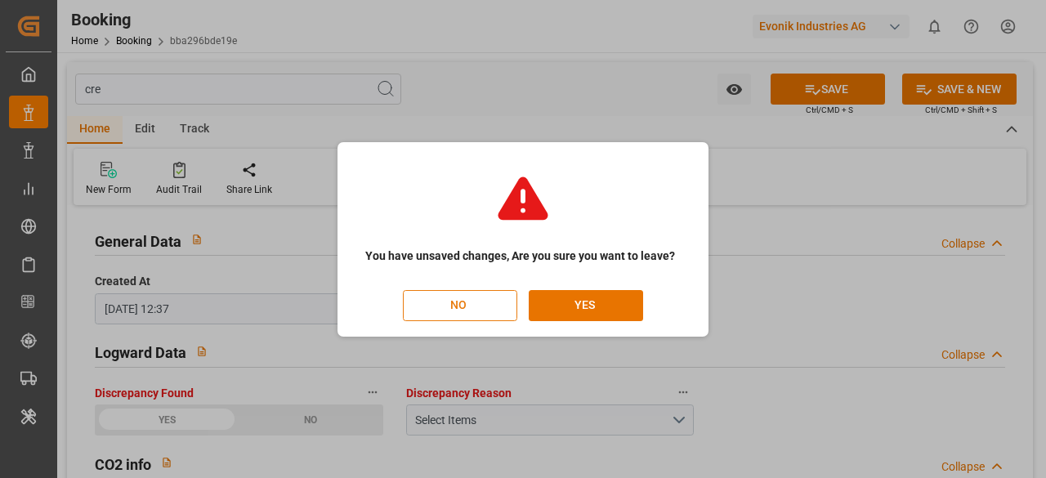
click at [444, 308] on button "NO" at bounding box center [460, 305] width 114 height 31
click at [578, 302] on button "YES" at bounding box center [586, 305] width 114 height 31
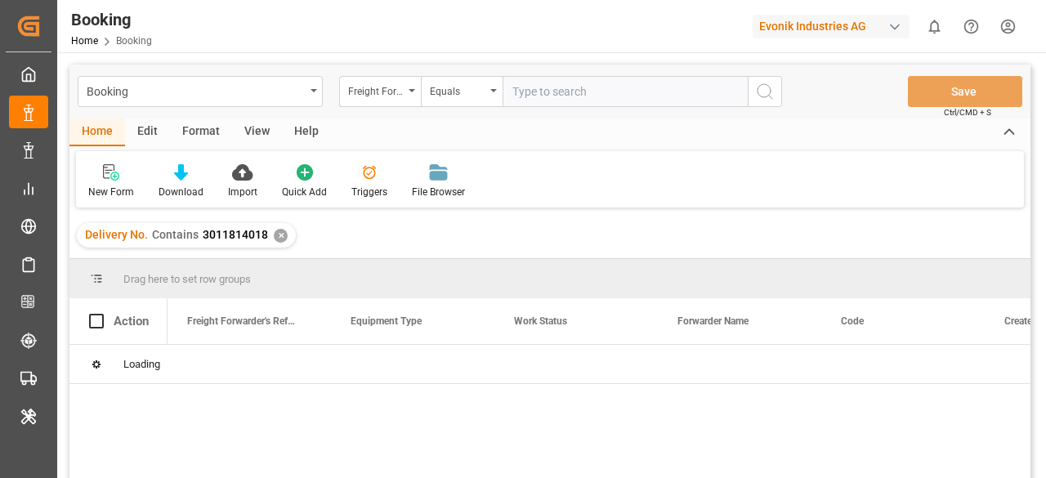
click at [280, 238] on div "✕" at bounding box center [281, 236] width 14 height 14
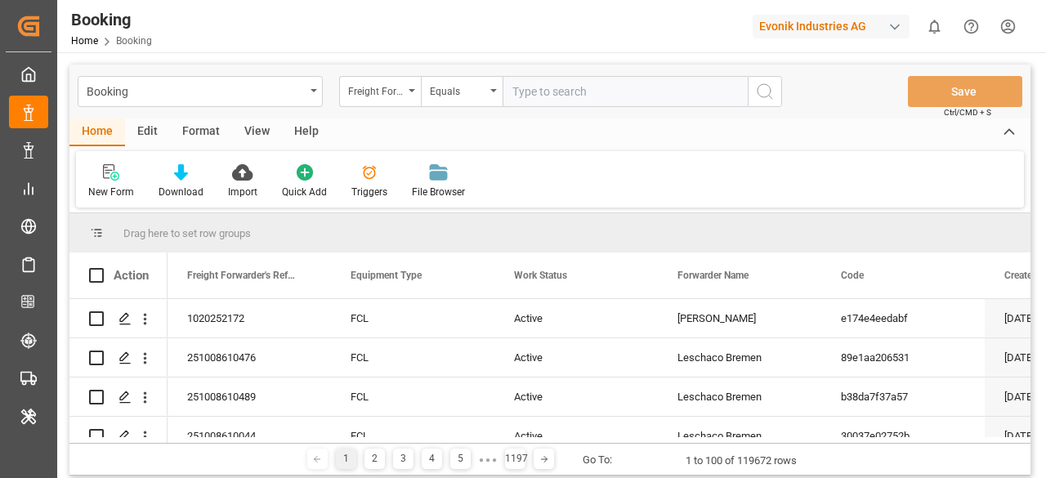
click at [534, 85] on input "text" at bounding box center [625, 91] width 245 height 31
click at [413, 94] on div "Freight Forwarder's Reference No." at bounding box center [380, 91] width 82 height 31
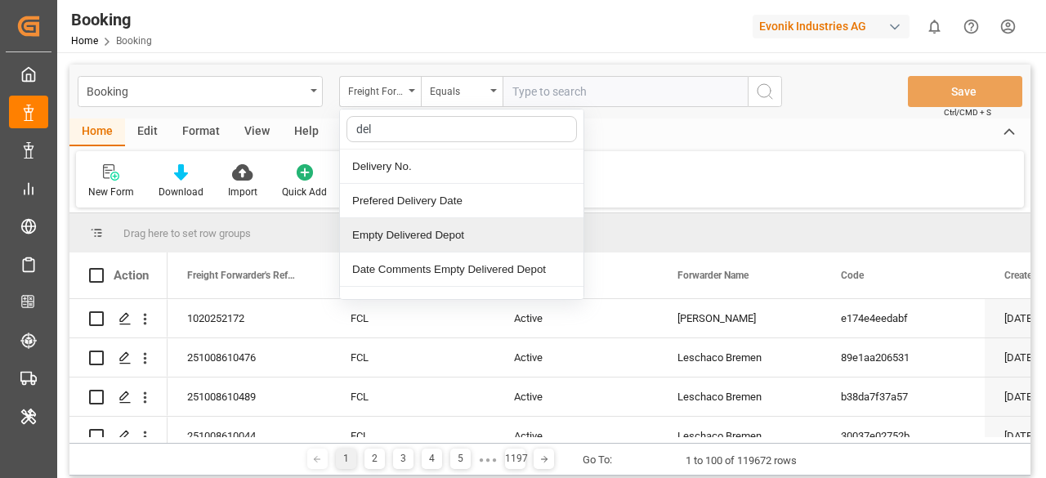
type input "deli"
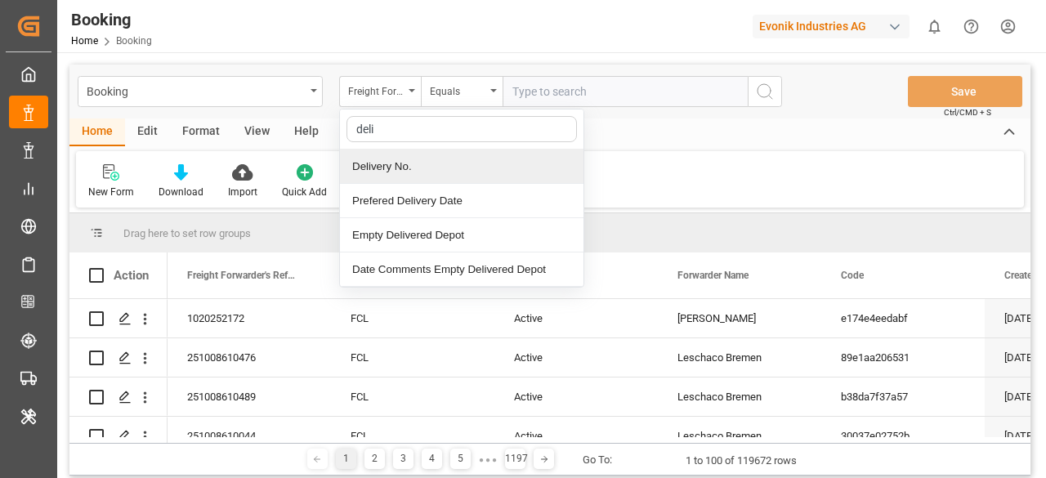
click at [386, 170] on div "Delivery No." at bounding box center [462, 167] width 244 height 34
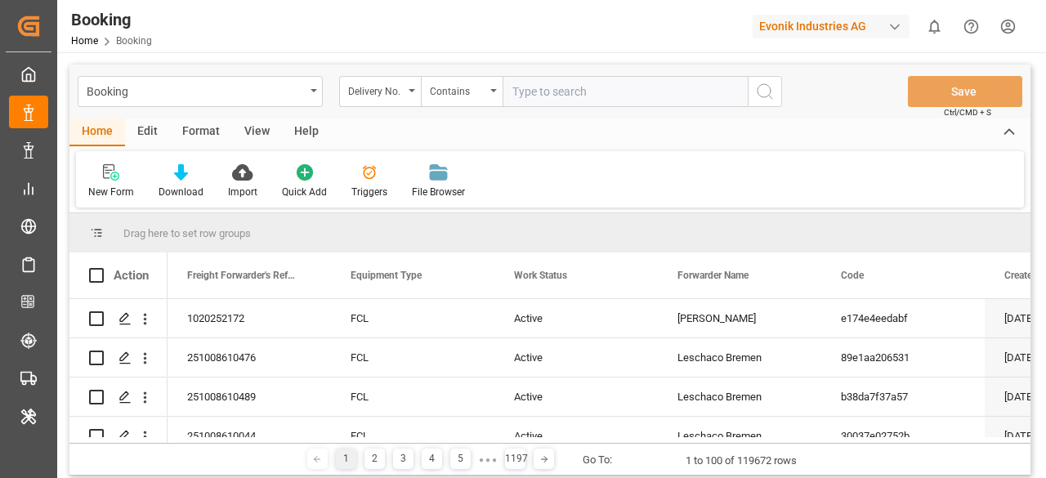
click at [528, 86] on input "text" at bounding box center [625, 91] width 245 height 31
paste input "3011814018"
type input "3011814018"
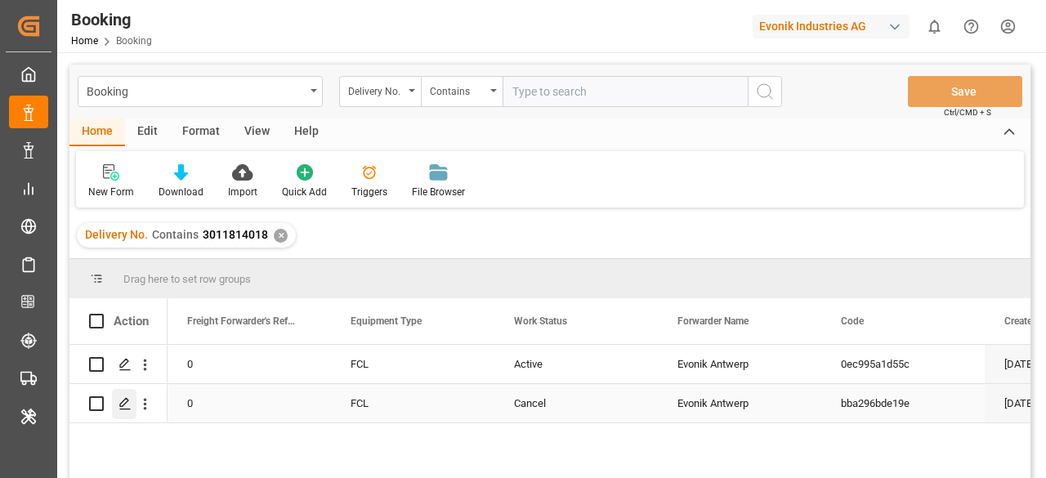
click at [114, 408] on div "Press SPACE to select this row." at bounding box center [124, 404] width 25 height 30
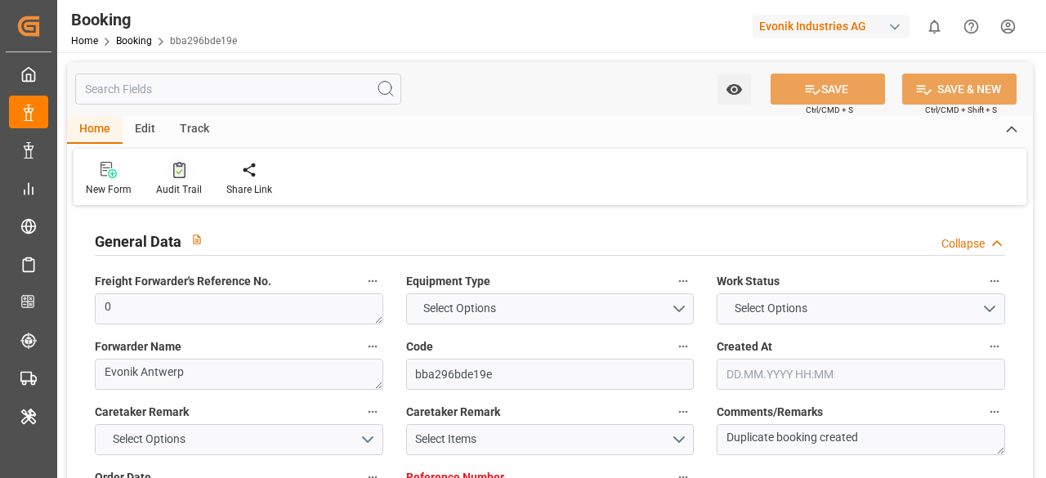
type input "0"
type input "Dummy"
type input "Dummy Carrier"
type input "NLRTM"
type input "EGPSD"
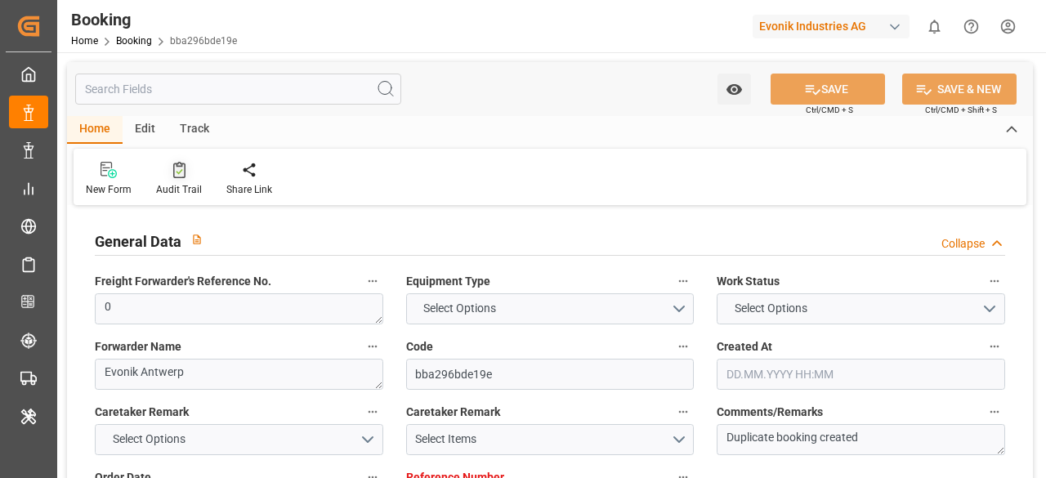
type input "[DATE] 12:37"
type input "[DATE]"
type input "[DATE] 00:00"
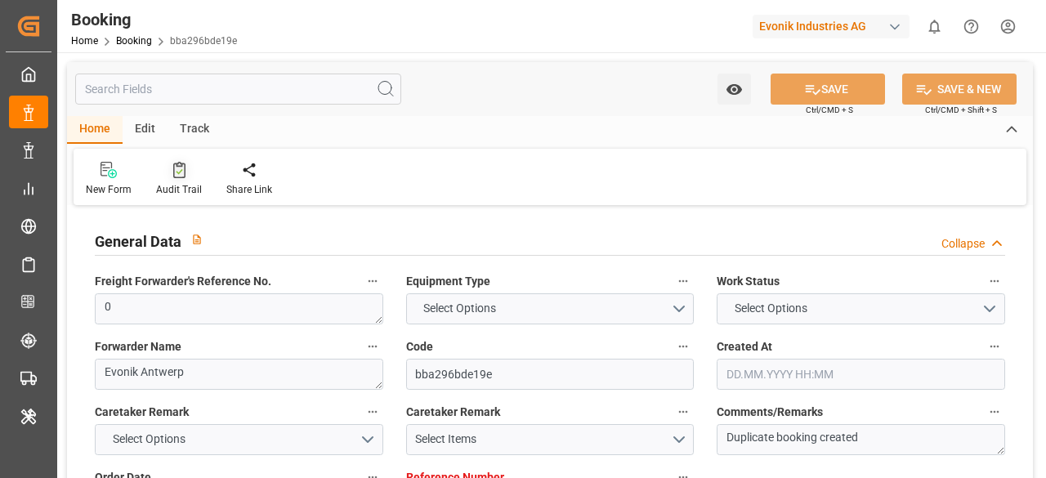
type input "[DATE] 08:49"
click at [185, 174] on div at bounding box center [179, 169] width 46 height 17
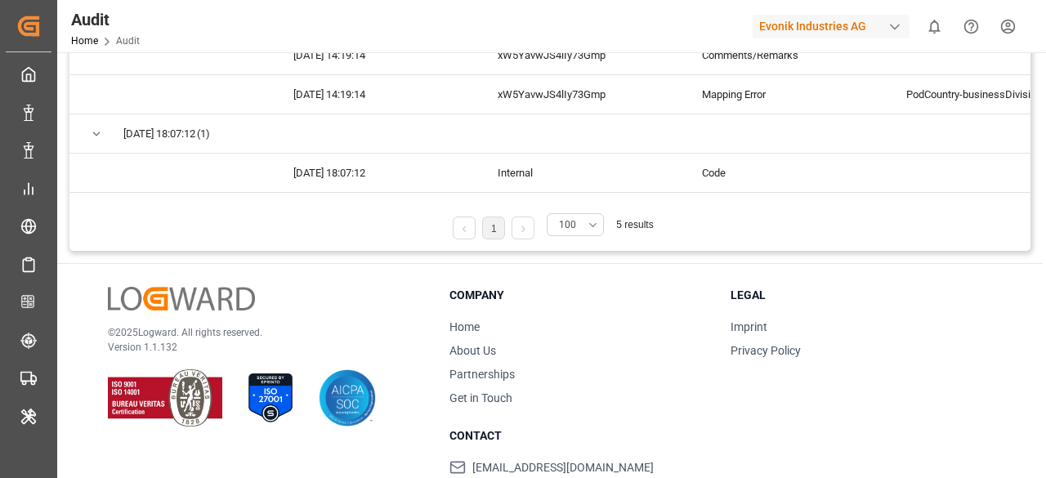
scroll to position [141, 0]
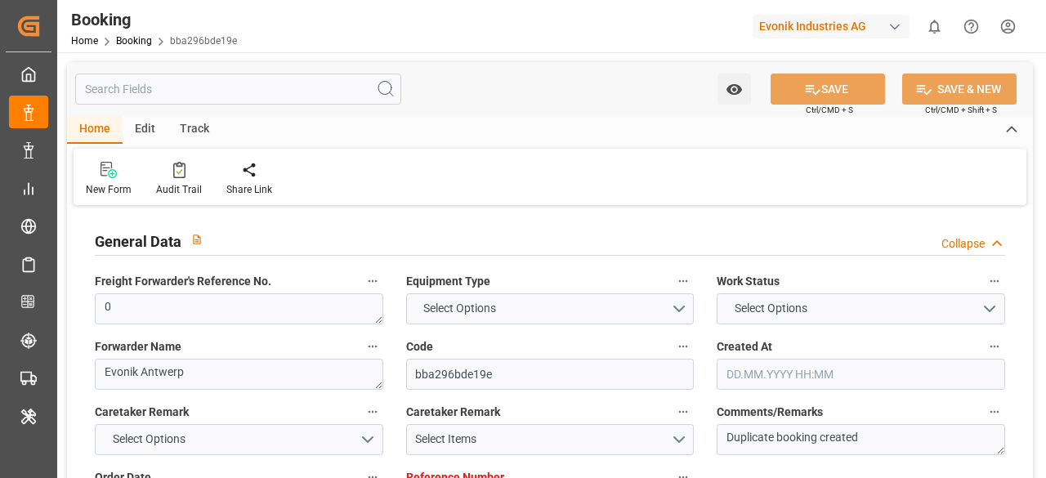
type input "0"
type input "Dummy"
type input "Dummy Carrier"
type input "NLRTM"
type input "EGPSD"
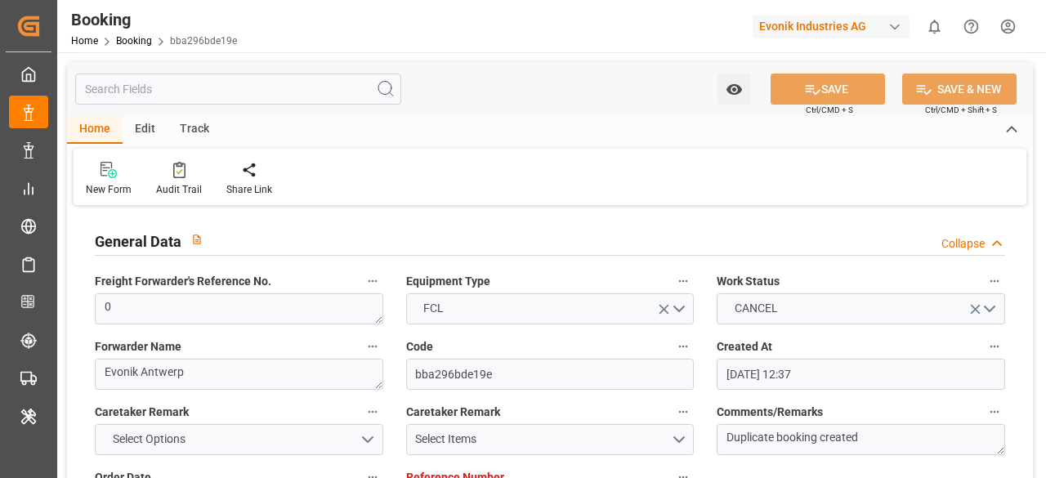
type input "[DATE] 12:37"
type input "[DATE]"
type input "[DATE] 00:00"
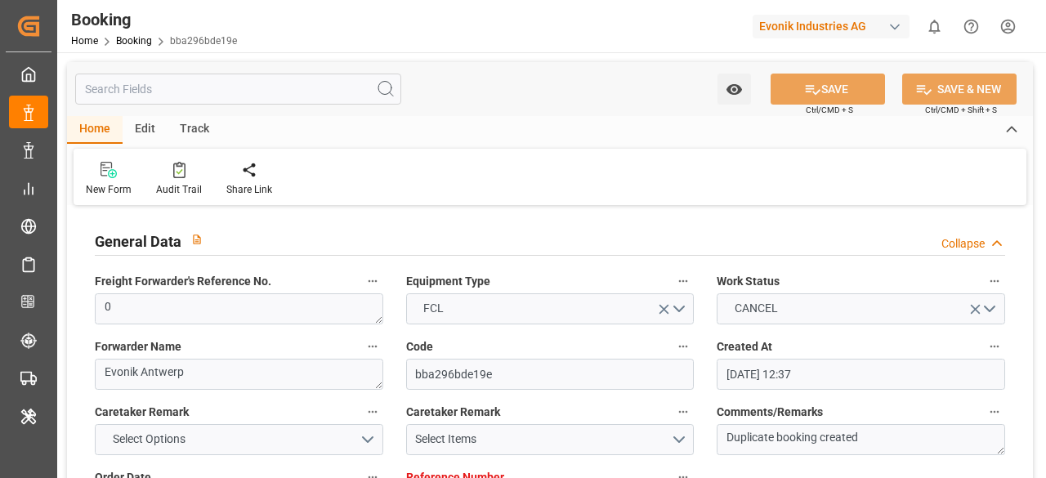
type input "[DATE] 08:49"
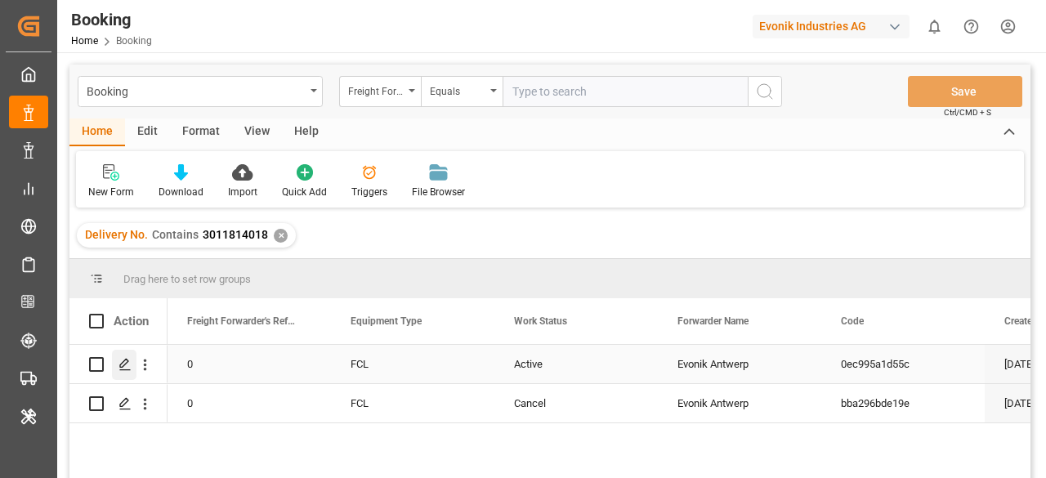
click at [114, 363] on div "Press SPACE to select this row." at bounding box center [124, 365] width 25 height 30
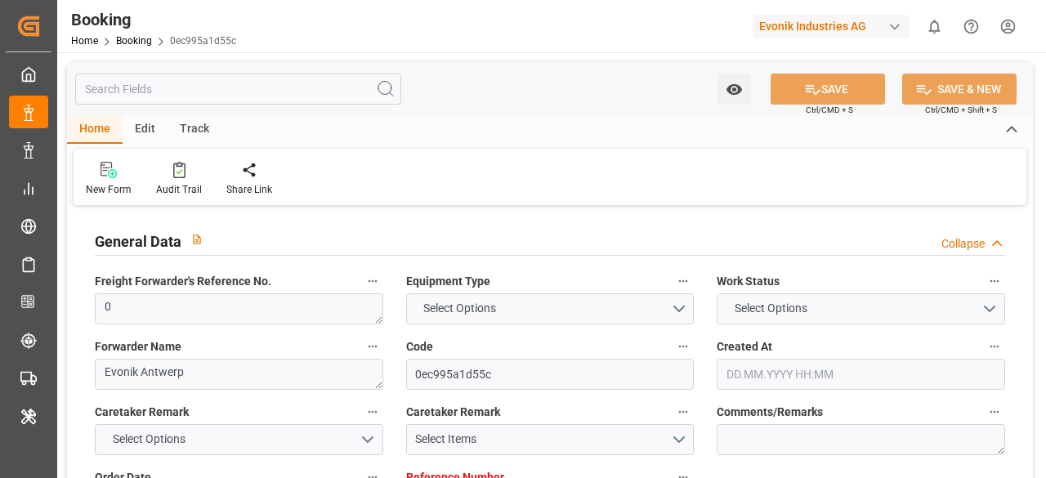
type input "0"
type input "9925837"
type input "CMACGM"
type input "CMA CGM Group"
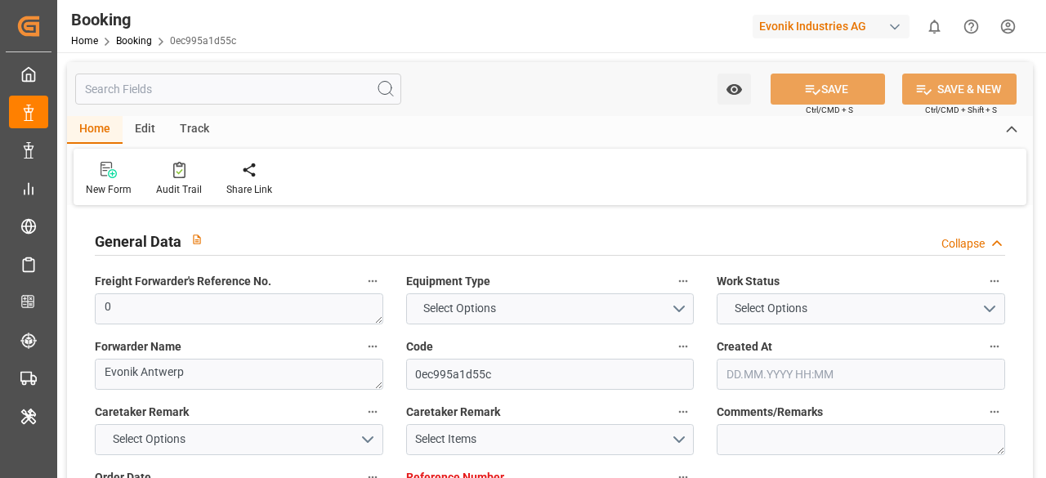
type input "BEANR"
type input "EGPSD"
type input "0"
type input "BEANR"
type input "EGPSD"
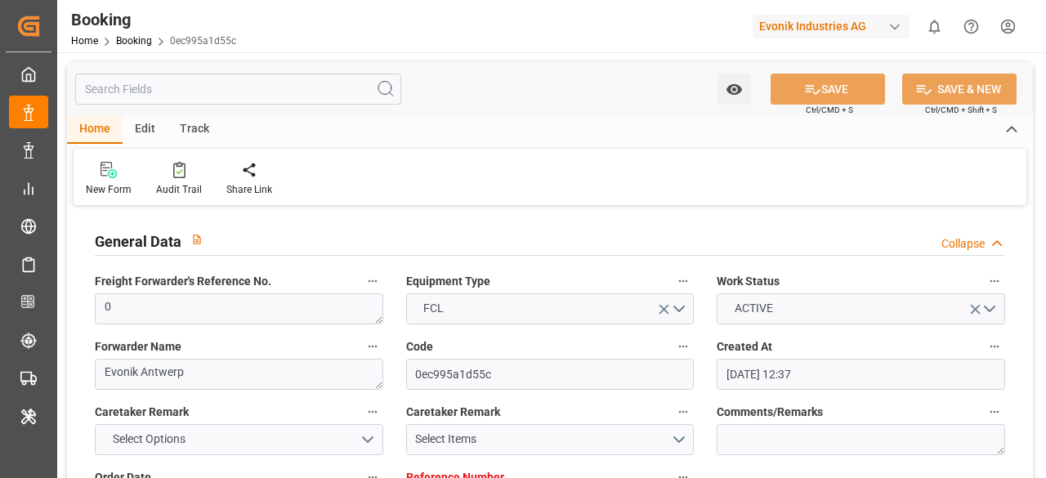
type input "[DATE] 12:37"
type input "[DATE]"
type input "[DATE] 00:00"
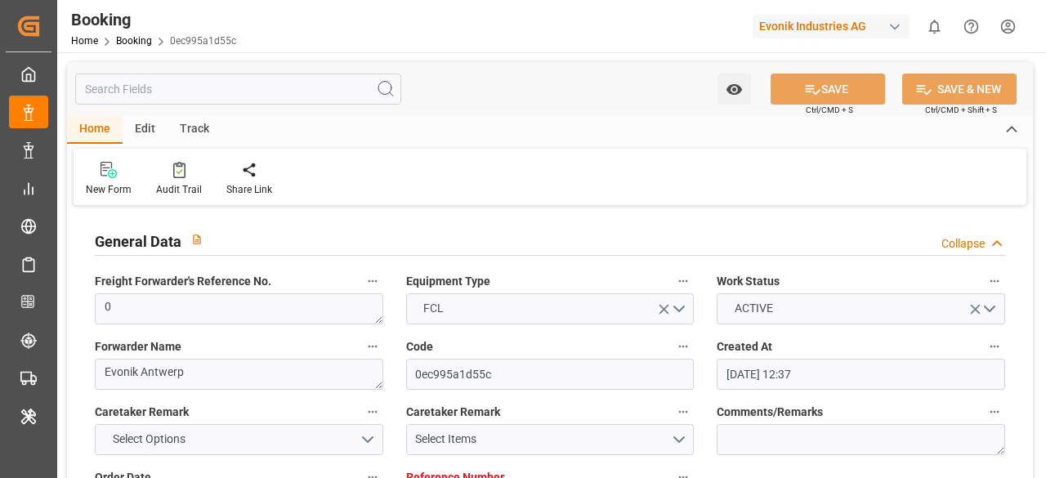
type input "03.10.2025 19:00"
type input "02.10.2025 00:00"
type input "03.10.2025 20:42"
type input "25.09.2025 08:13"
type input "14.10.2025 21:00"
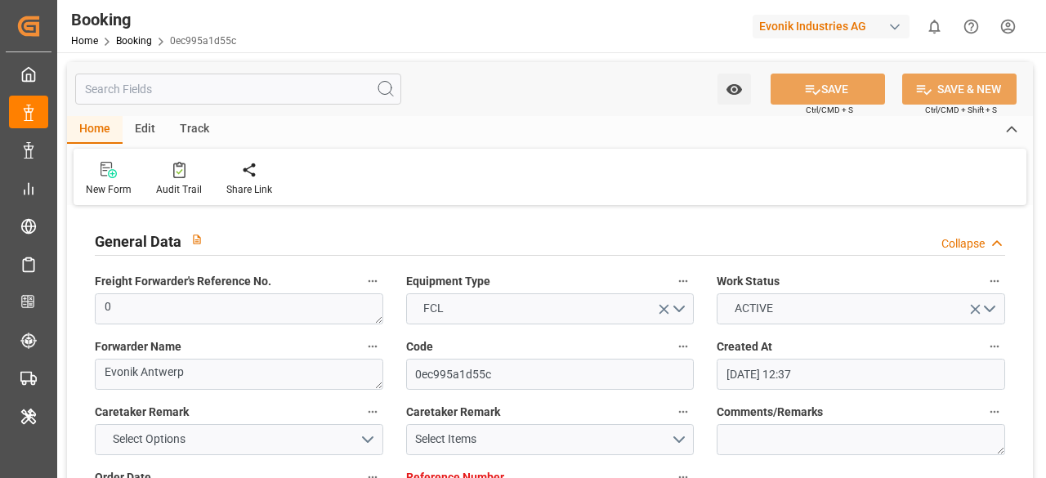
type input "14.10.2025 00:00"
type input "05.10.2025 17:30"
type input "05.10.2025"
type input "03.10.2025 14:11"
type input "03.10.2025 19:00"
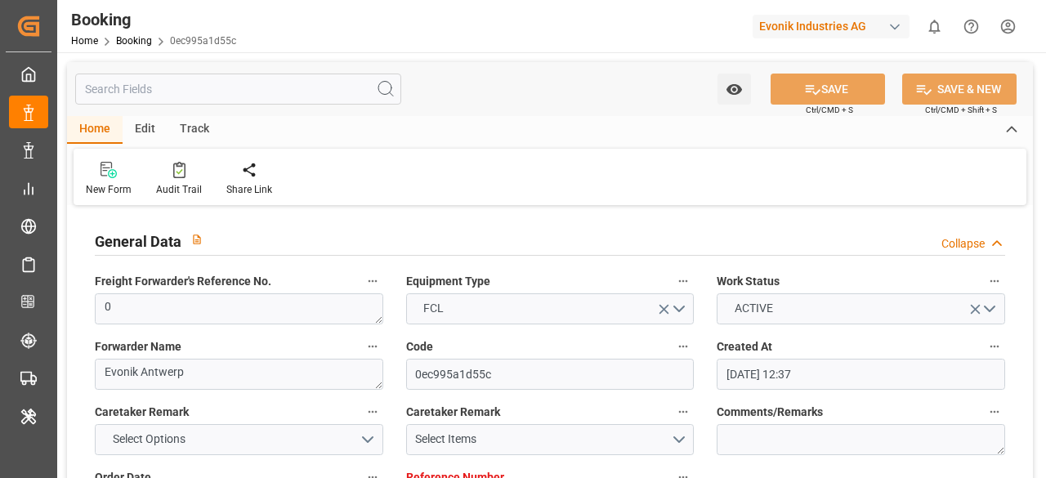
type input "03.10.2025 23:22"
type input "14.10.2025 21:00"
type input "15.10.2025 02:39"
type input "19.10.2025 02:39"
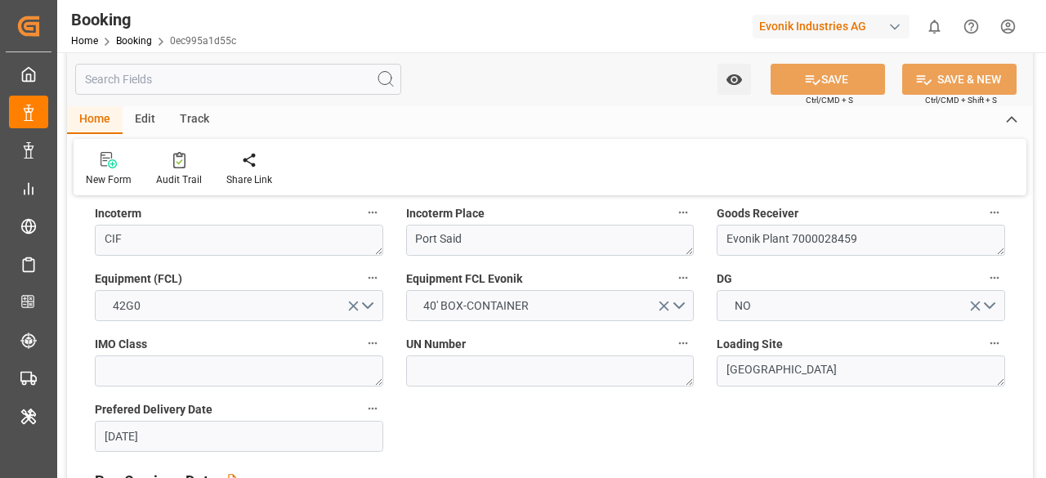
scroll to position [327, 0]
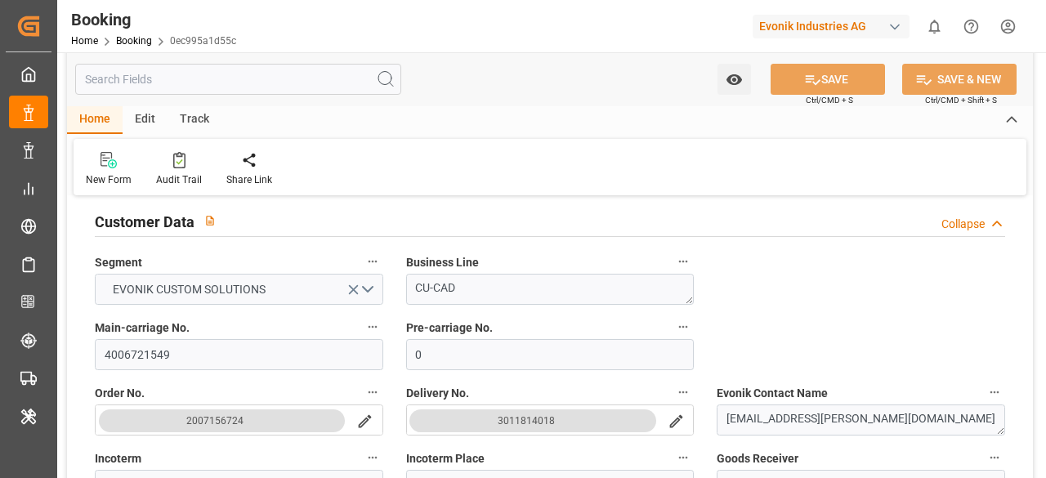
click at [313, 84] on input "text" at bounding box center [238, 79] width 326 height 31
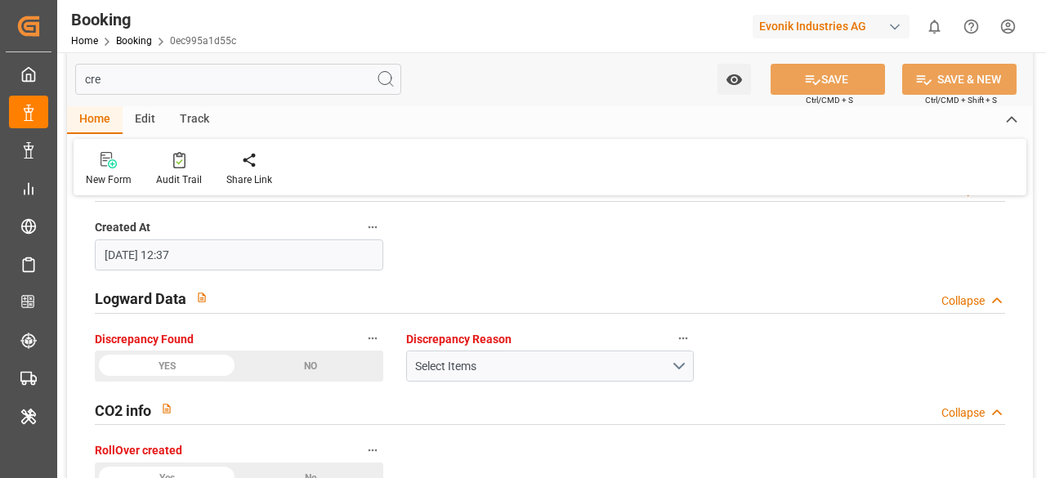
scroll to position [16, 0]
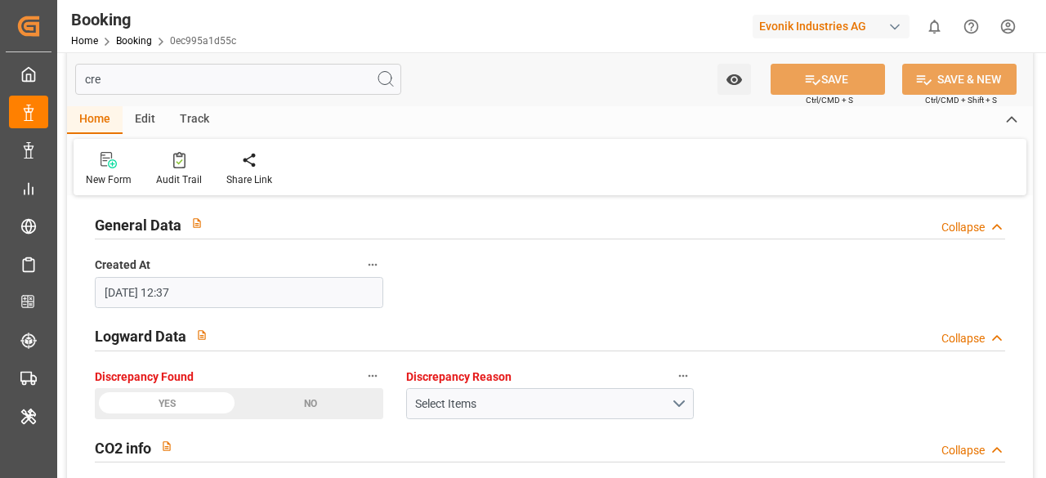
type input "cre"
click at [177, 150] on div "New Form Audit Trail Share Link" at bounding box center [550, 167] width 953 height 56
click at [172, 169] on div "Audit Trail" at bounding box center [179, 169] width 70 height 36
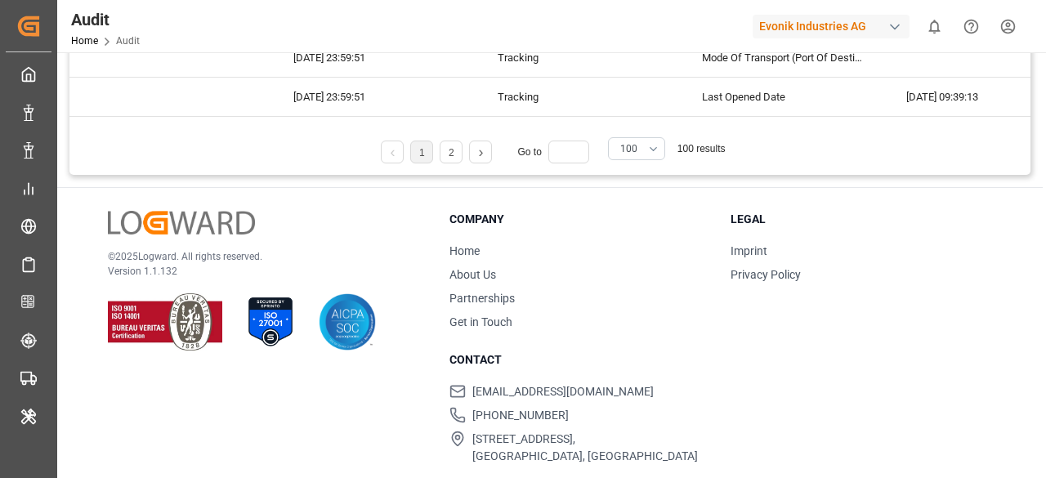
scroll to position [386, 0]
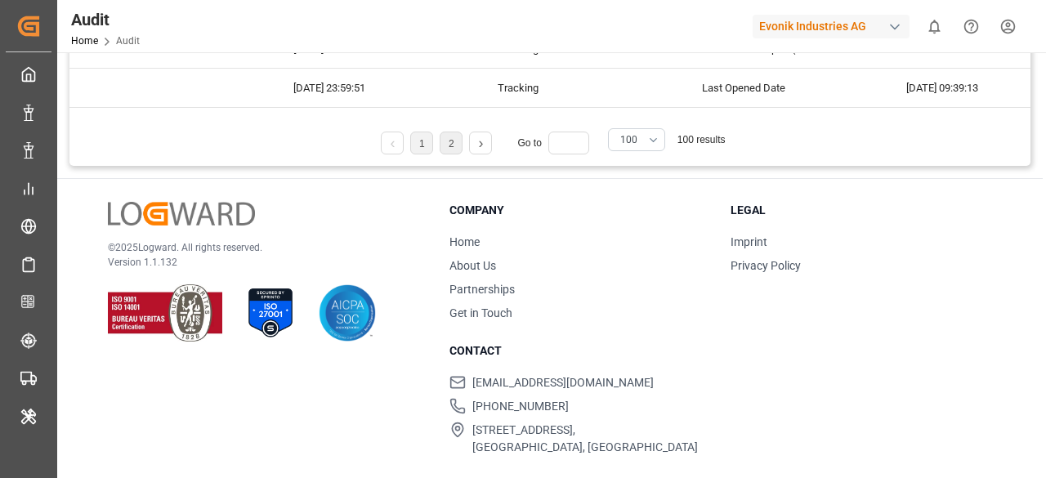
click at [458, 146] on li "2" at bounding box center [451, 143] width 23 height 23
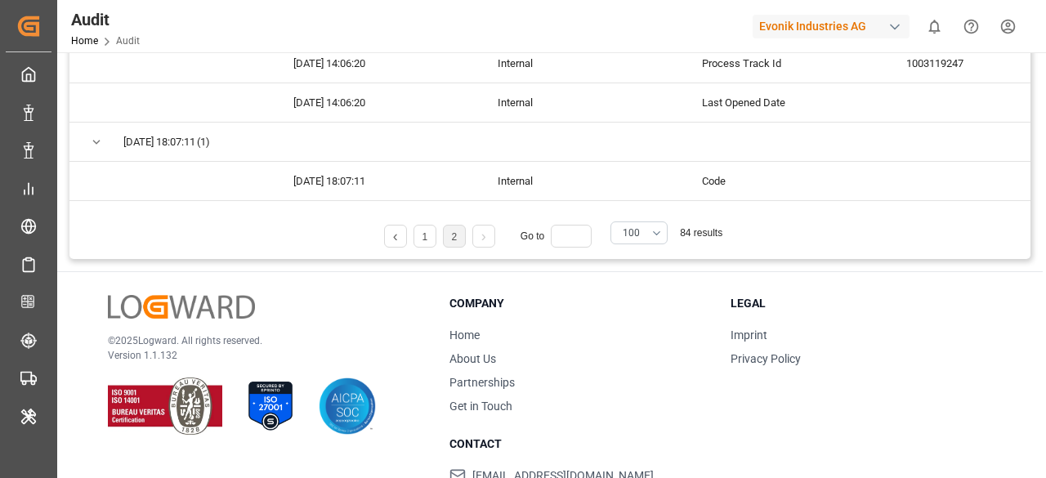
scroll to position [222, 0]
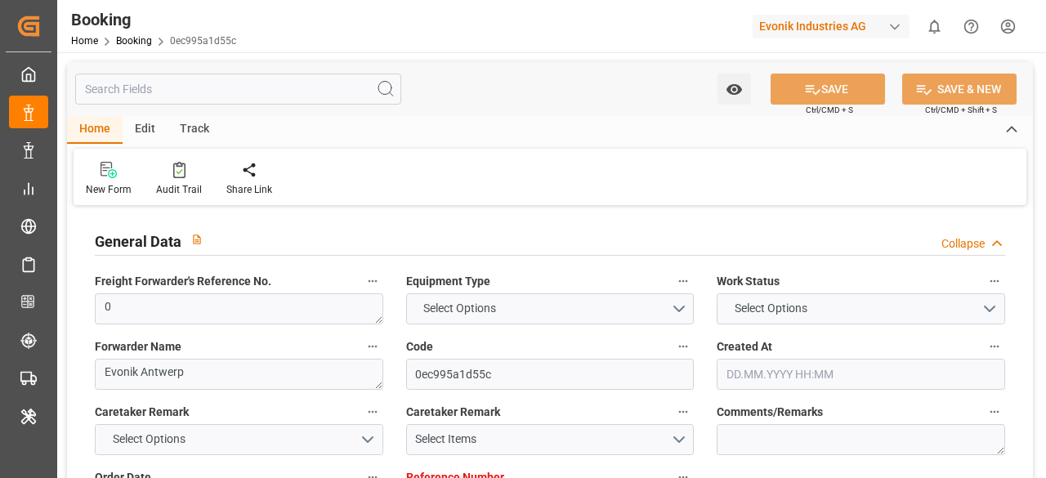
type input "0"
type input "9925837"
type input "CMACGM"
type input "CMA CGM Group"
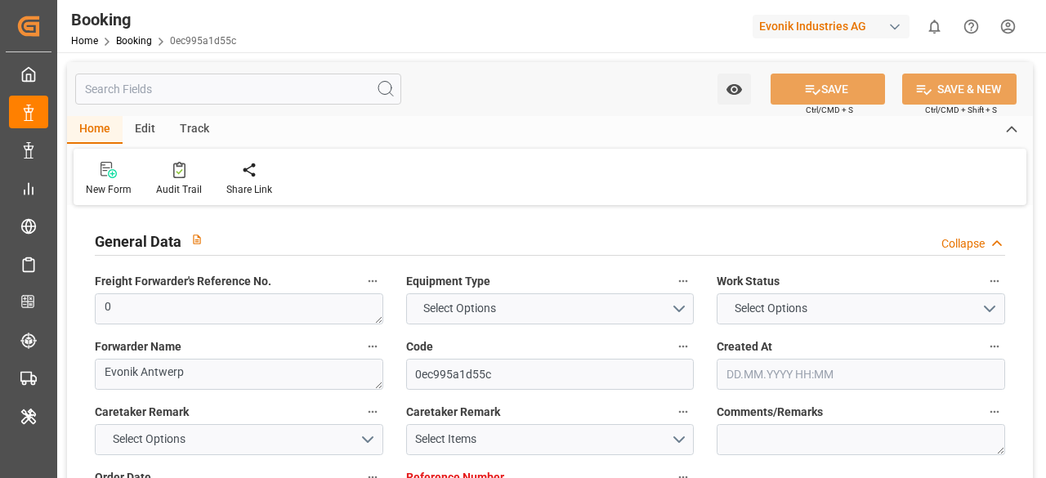
type input "BEANR"
type input "EGPSD"
type input "0"
type input "BEANR"
type input "EGPSD"
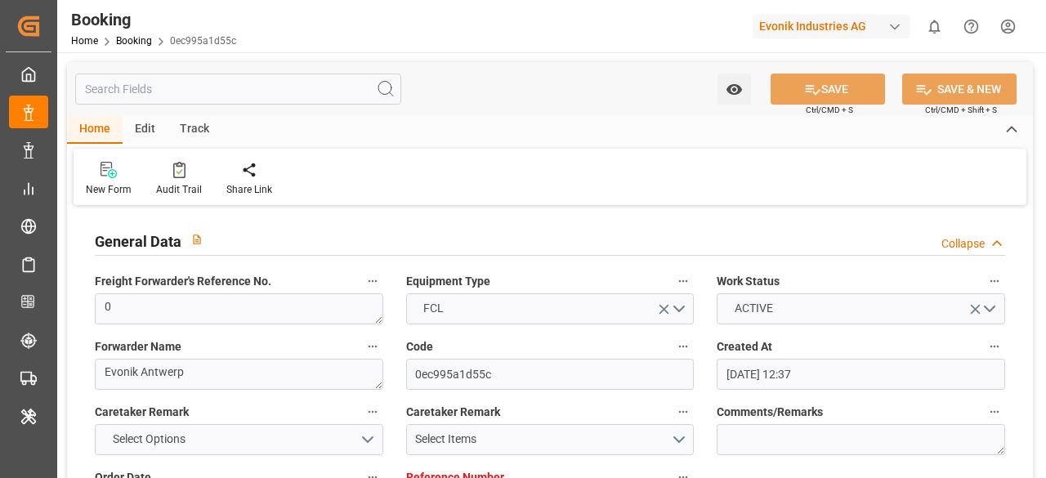
type input "[DATE] 12:37"
type input "[DATE]"
type input "[DATE] 00:00"
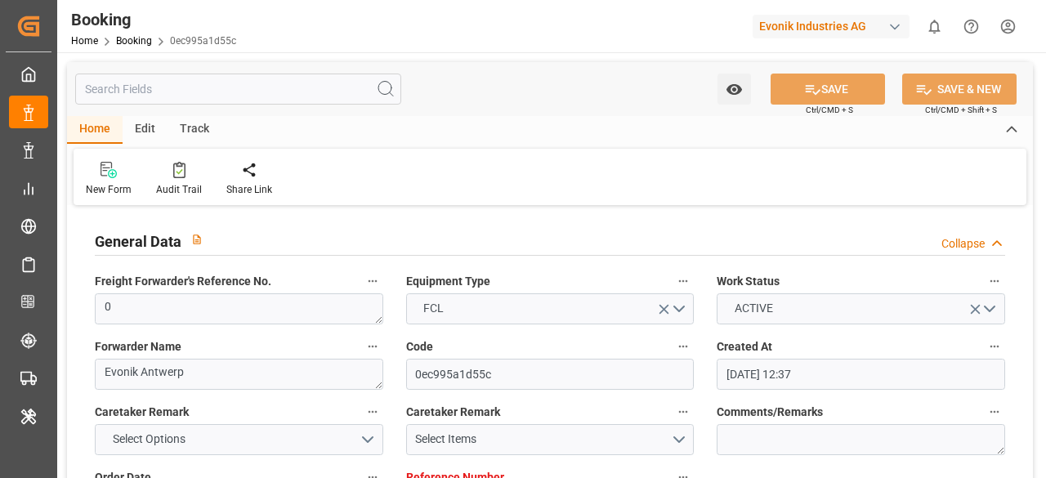
type input "03.10.2025 19:00"
type input "02.10.2025 00:00"
type input "03.10.2025 20:42"
type input "25.09.2025 08:13"
type input "14.10.2025 21:00"
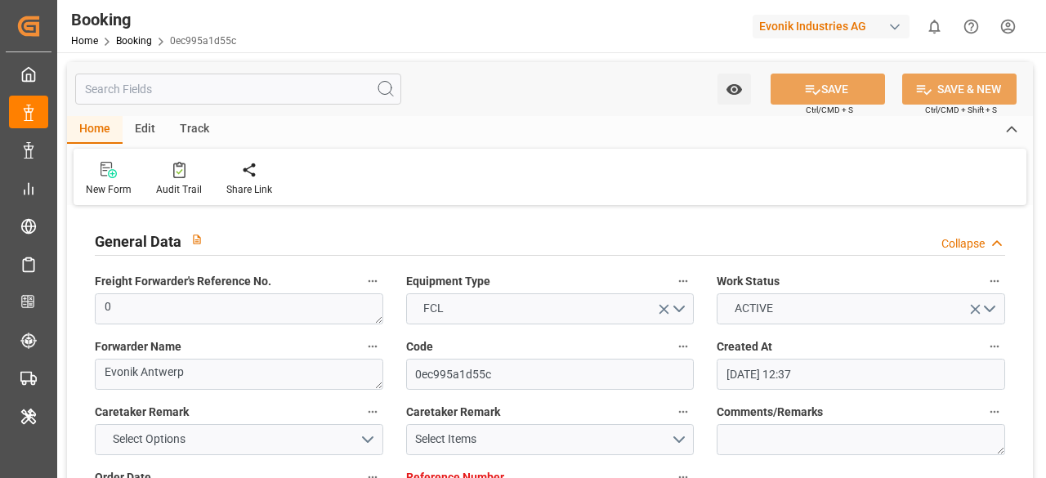
type input "14.10.2025 00:00"
type input "05.10.2025 17:30"
type input "05.10.2025"
type input "03.10.2025 14:11"
type input "03.10.2025 19:00"
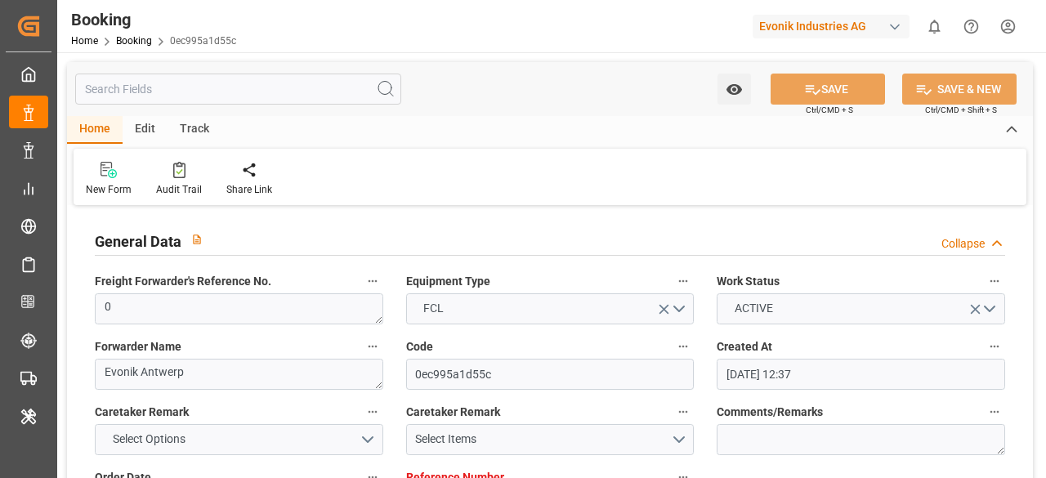
type input "03.10.2025 23:22"
type input "14.10.2025 21:00"
type input "15.10.2025 02:39"
type input "19.10.2025 02:39"
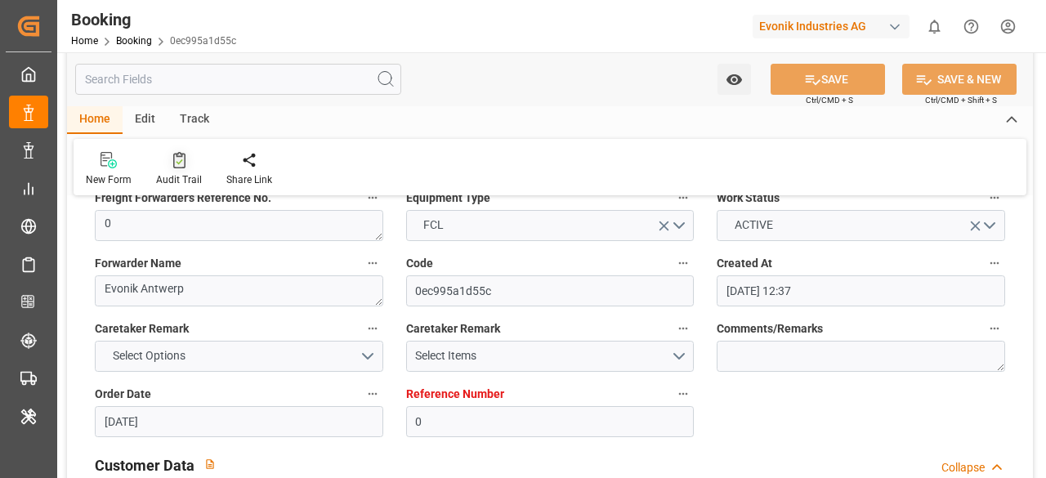
scroll to position [82, 0]
click at [173, 158] on icon at bounding box center [179, 160] width 12 height 16
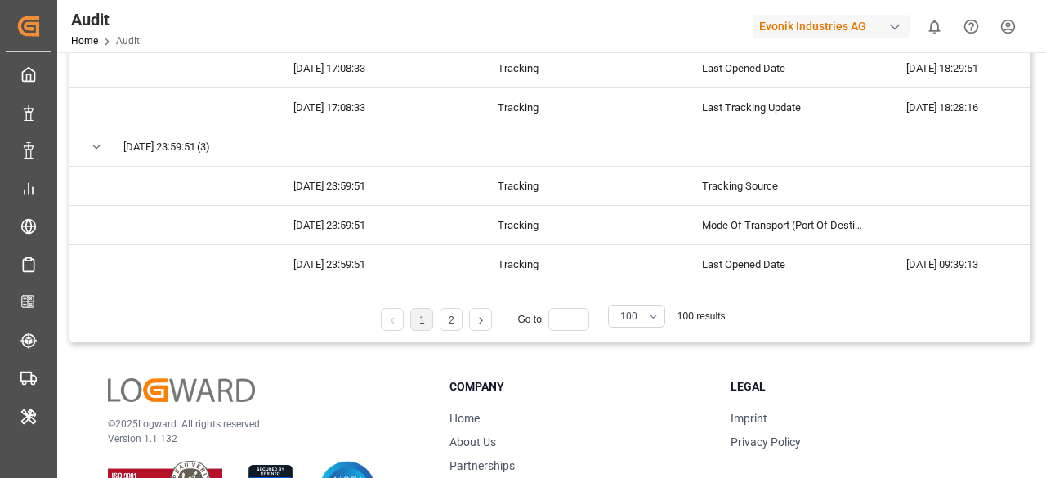
scroll to position [141, 0]
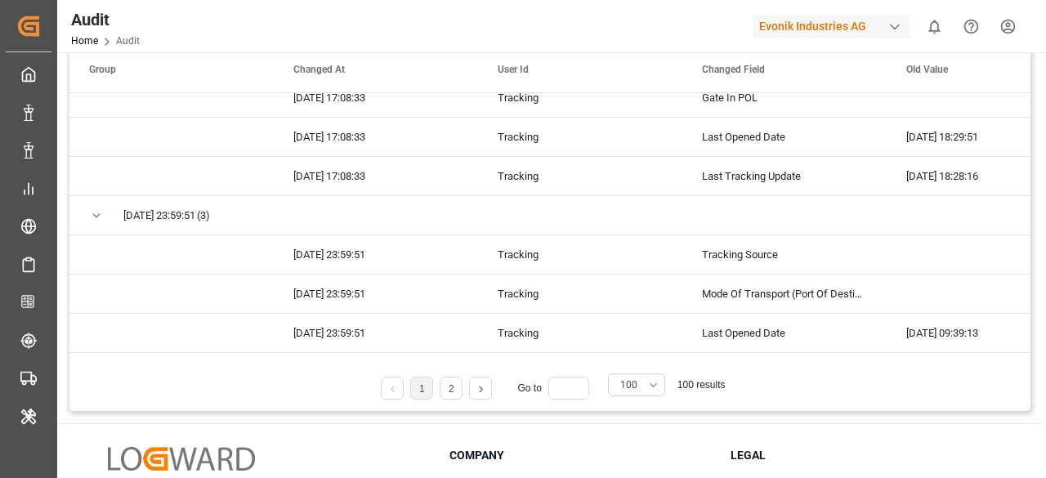
click at [483, 388] on link at bounding box center [480, 388] width 21 height 23
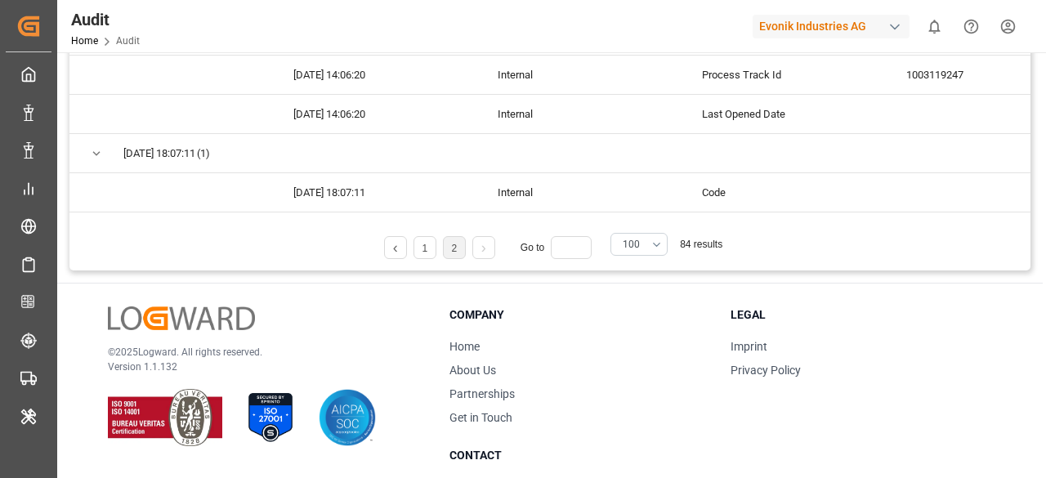
scroll to position [222, 0]
